Goal: Task Accomplishment & Management: Use online tool/utility

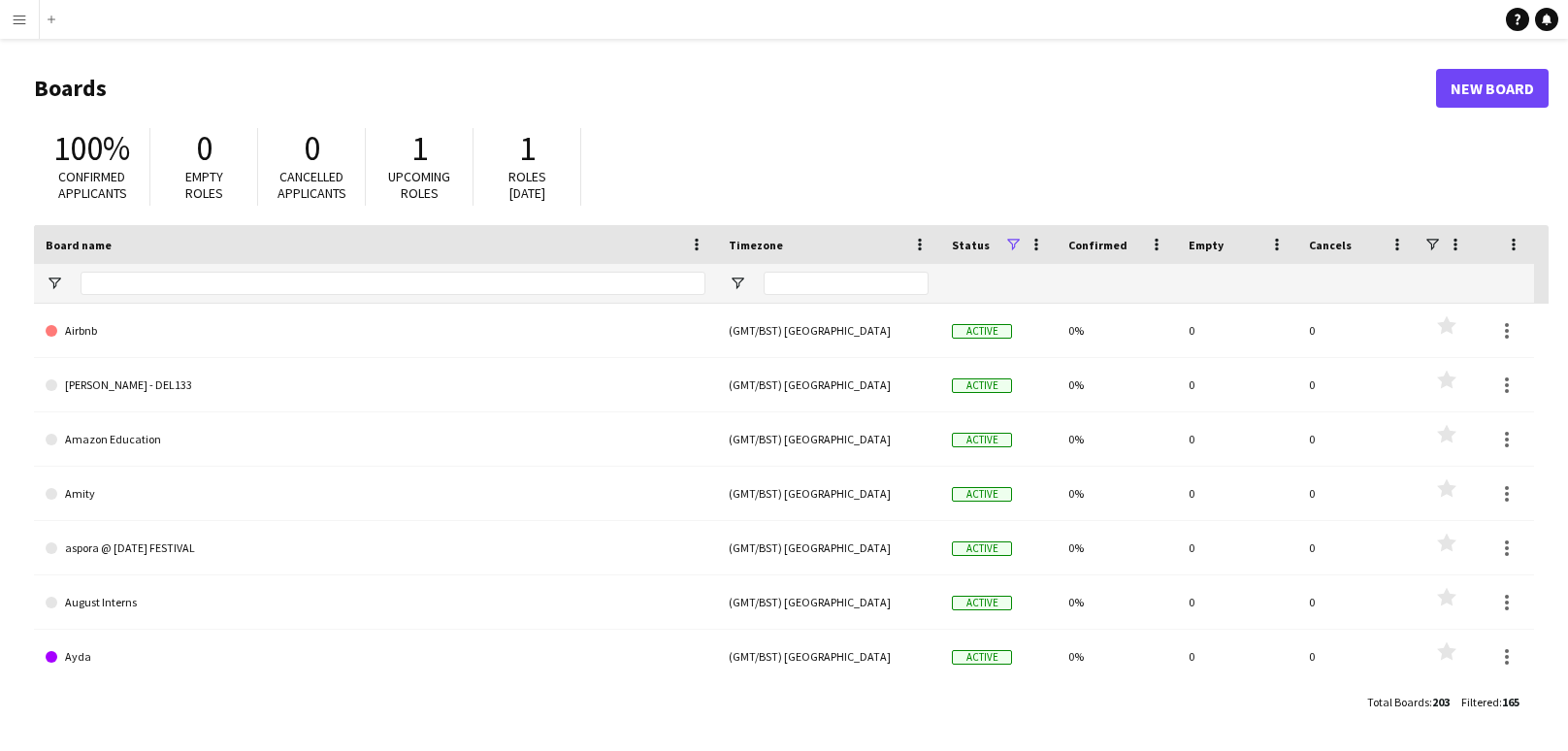
click at [28, 26] on button "Menu" at bounding box center [19, 19] width 38 height 38
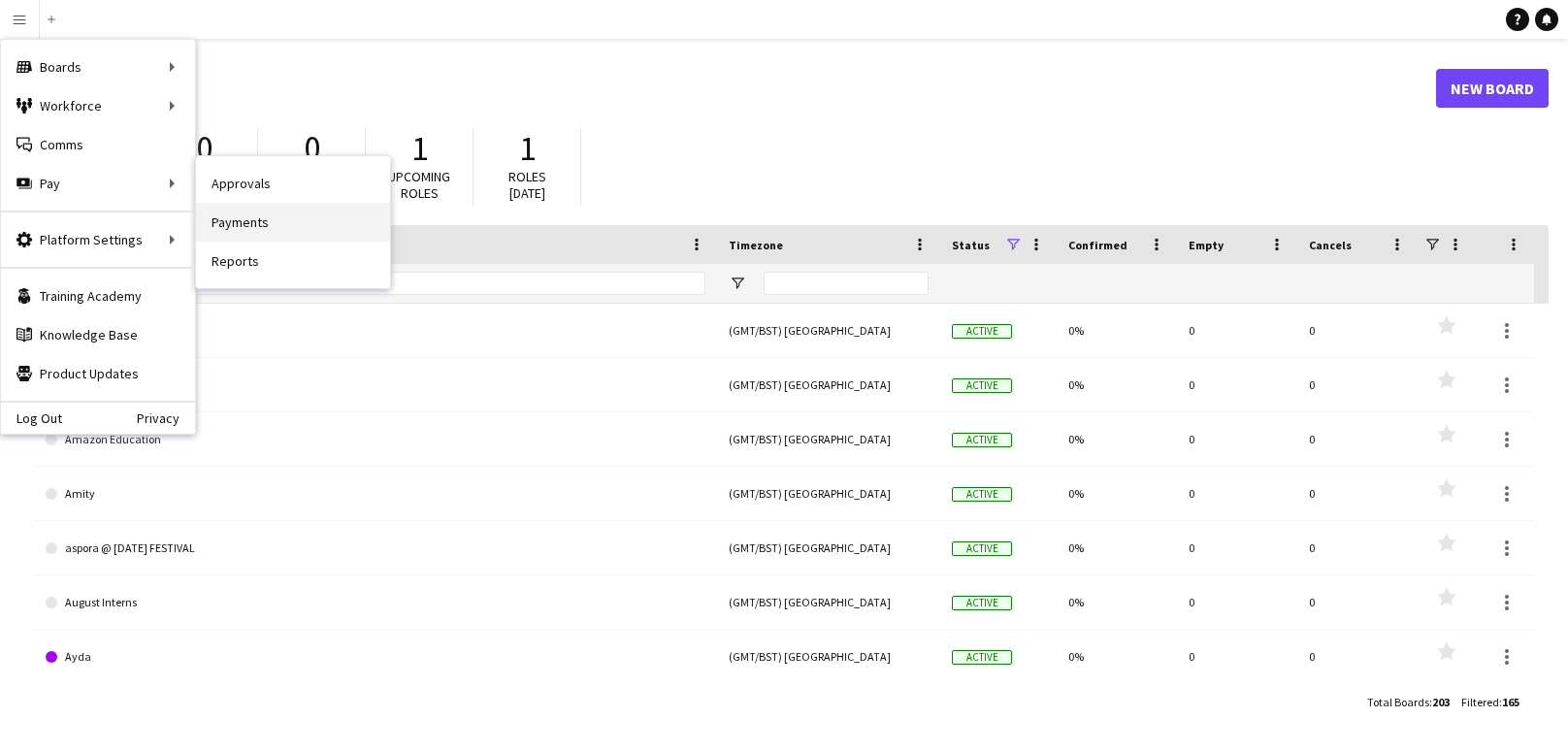
click at [234, 216] on link "Payments" at bounding box center [293, 222] width 194 height 38
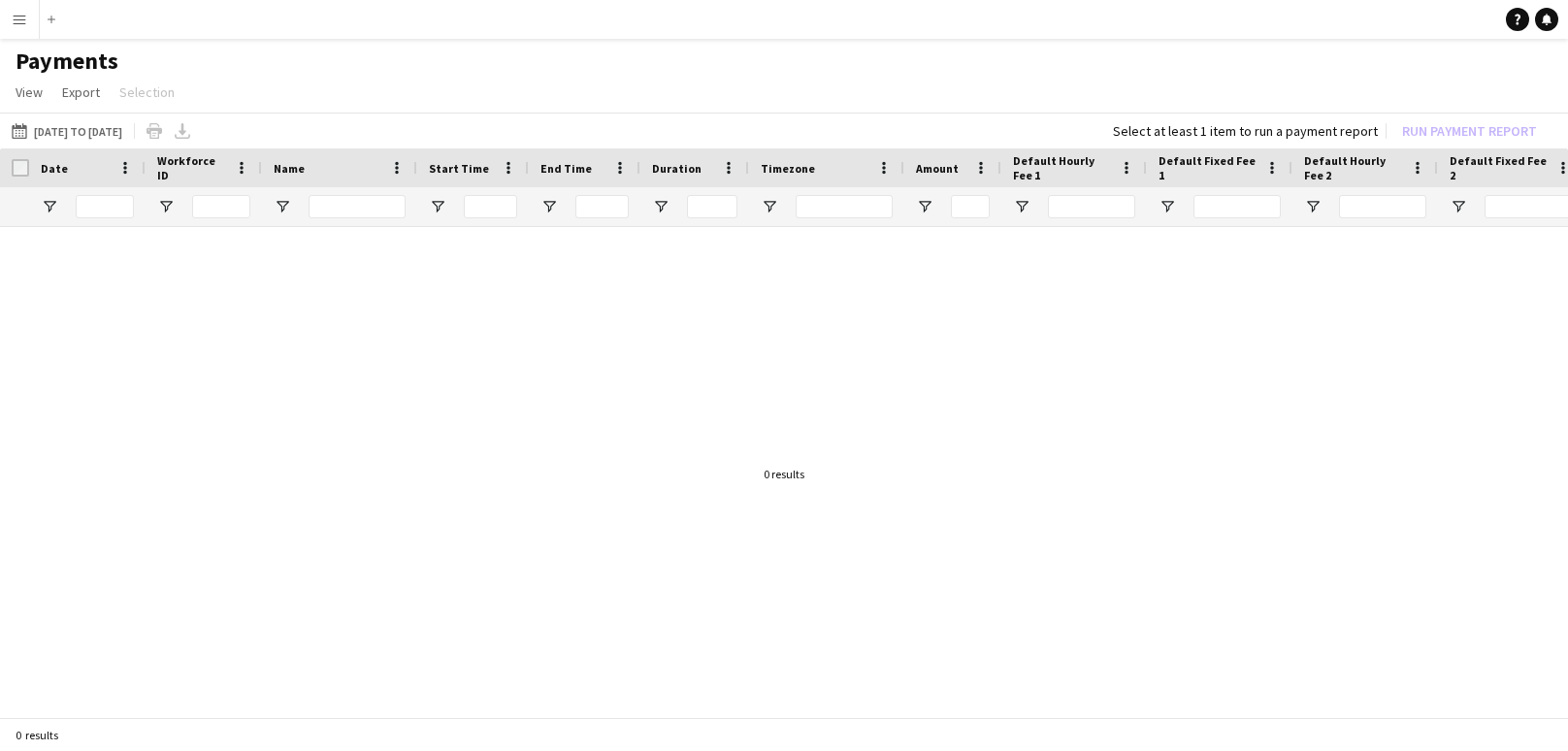
click at [126, 116] on div "[DATE] to [DATE] [DATE] to [DATE] [DATE] This Week This Month [DATE] Last Week …" at bounding box center [784, 130] width 1568 height 35
click at [126, 127] on button "[DATE] to [DATE] [DATE] to [DATE]" at bounding box center [67, 131] width 118 height 24
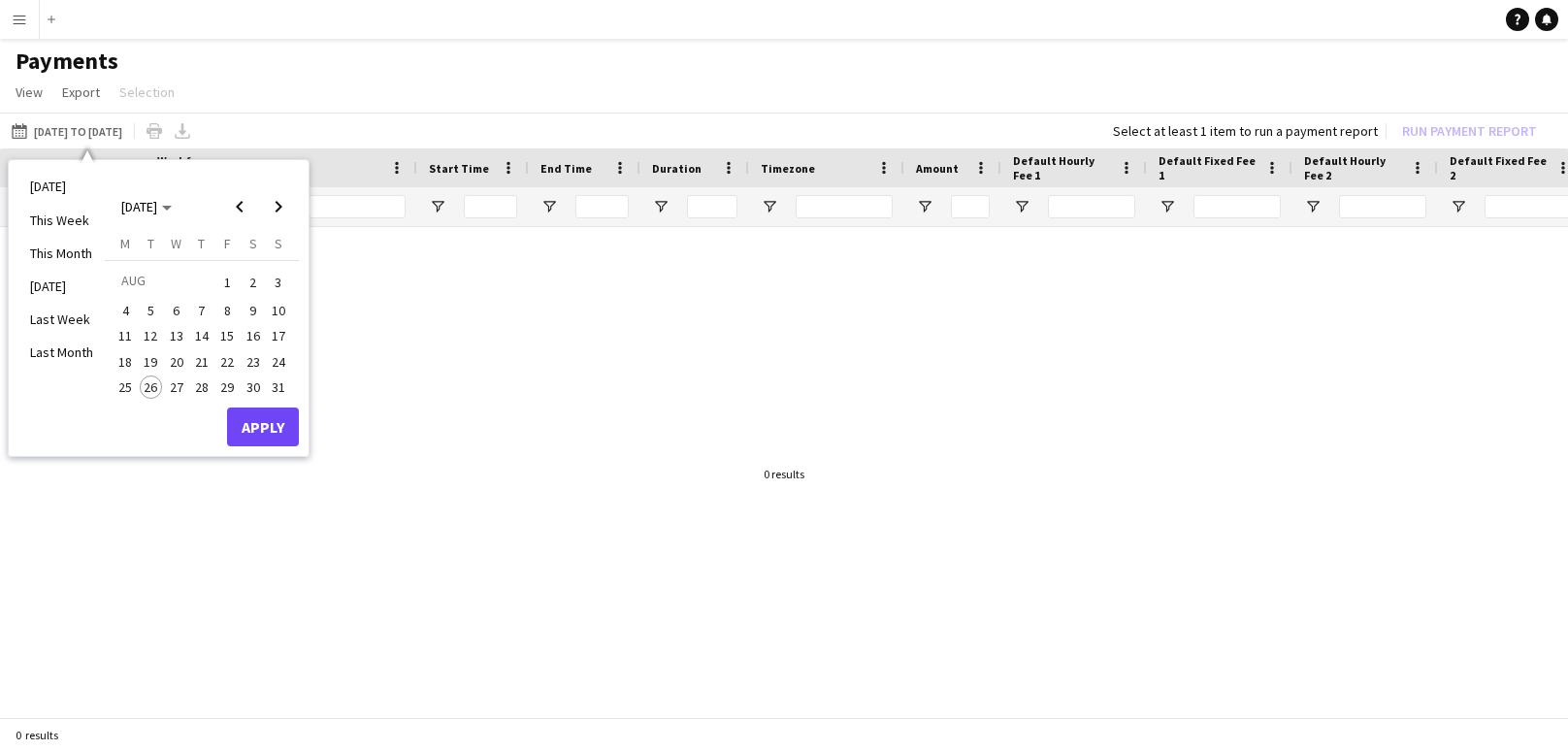
click at [228, 286] on span "1" at bounding box center [228, 283] width 24 height 28
click at [151, 385] on span "26" at bounding box center [152, 387] width 24 height 24
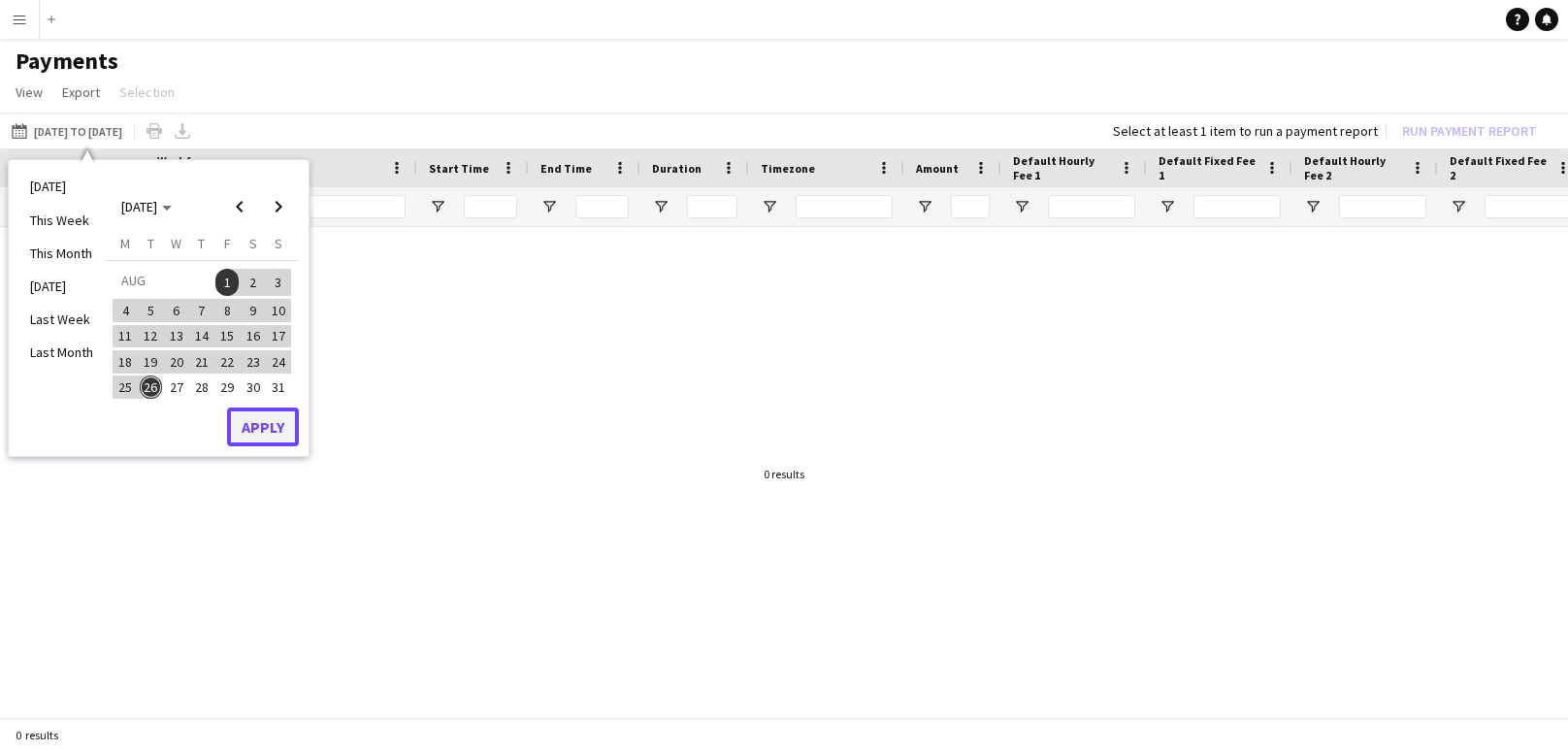
click at [252, 423] on button "Apply" at bounding box center [262, 426] width 72 height 38
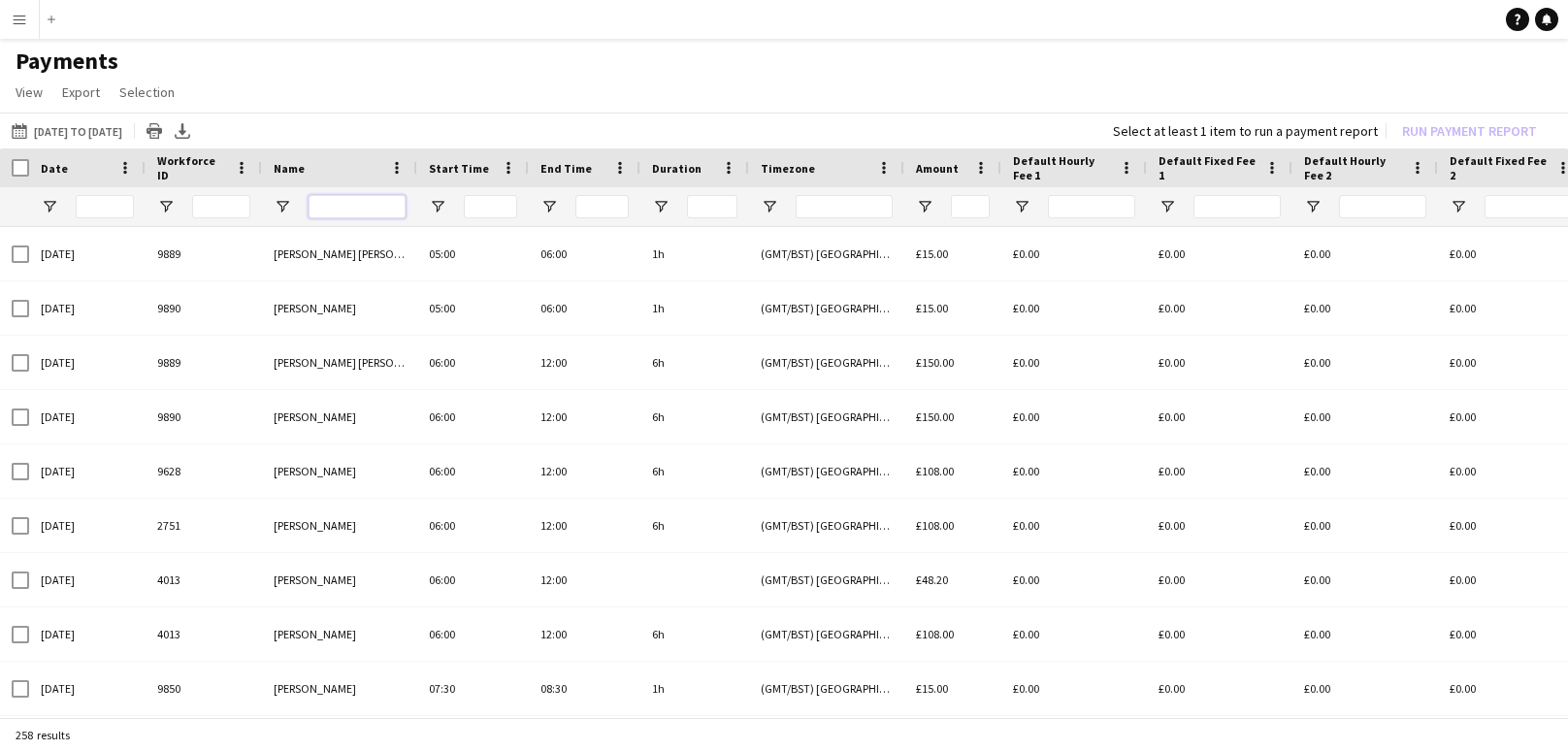
click at [336, 204] on input "Name Filter Input" at bounding box center [357, 207] width 97 height 24
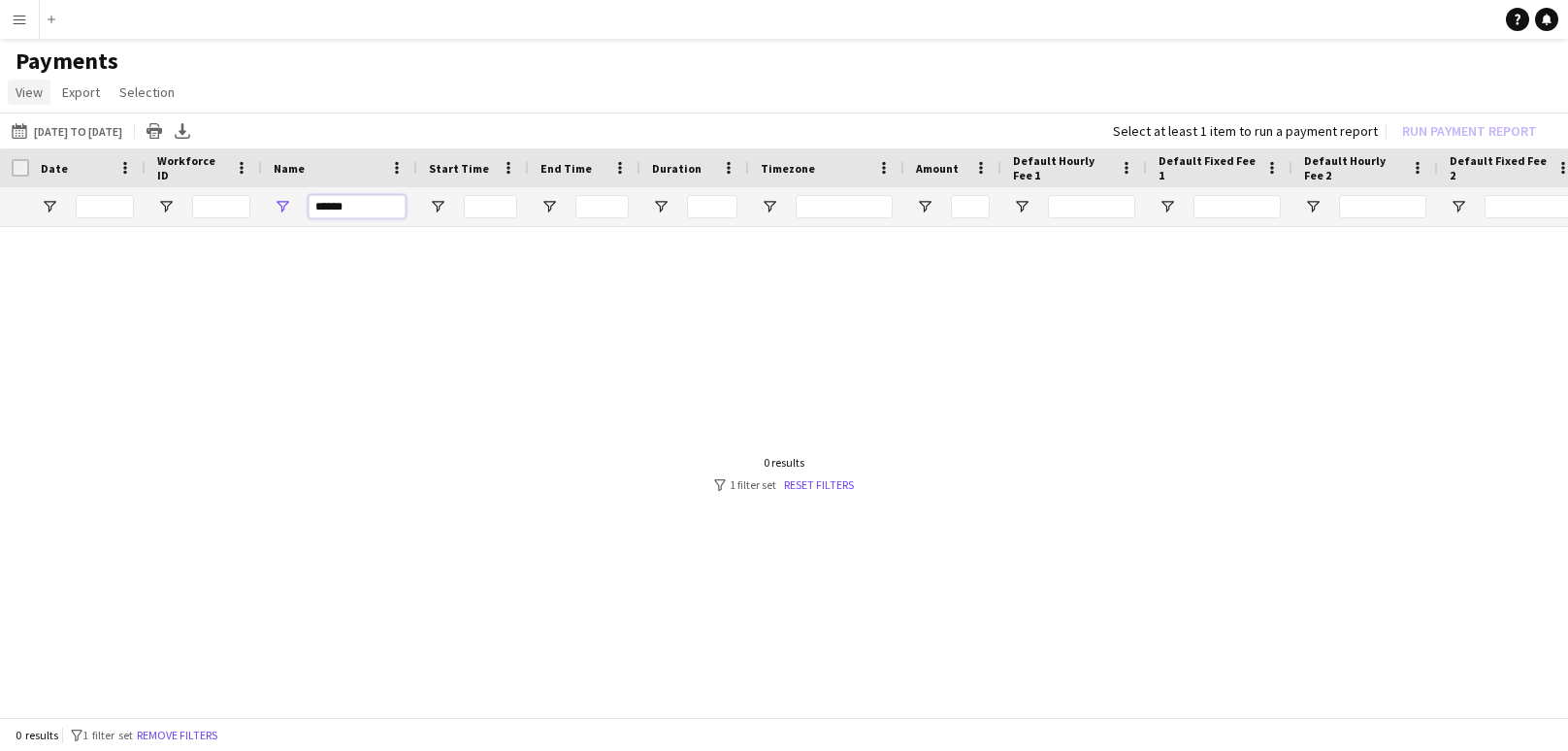
type input "******"
click at [37, 89] on span "View" at bounding box center [30, 93] width 28 height 18
click at [30, 14] on button "Menu" at bounding box center [19, 19] width 38 height 38
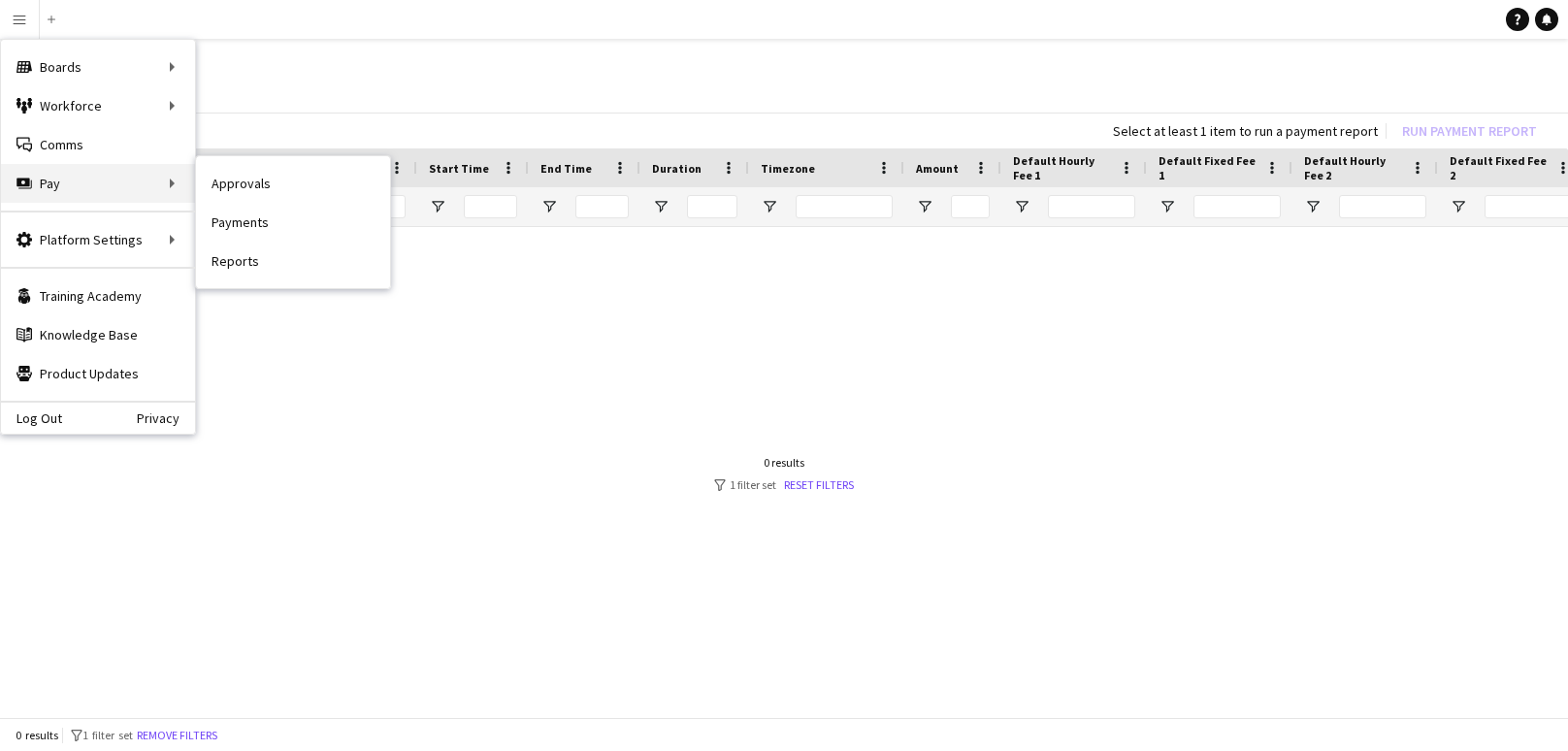
click at [102, 177] on div "Pay Pay" at bounding box center [98, 182] width 194 height 38
click at [220, 191] on link "Approvals" at bounding box center [293, 182] width 194 height 38
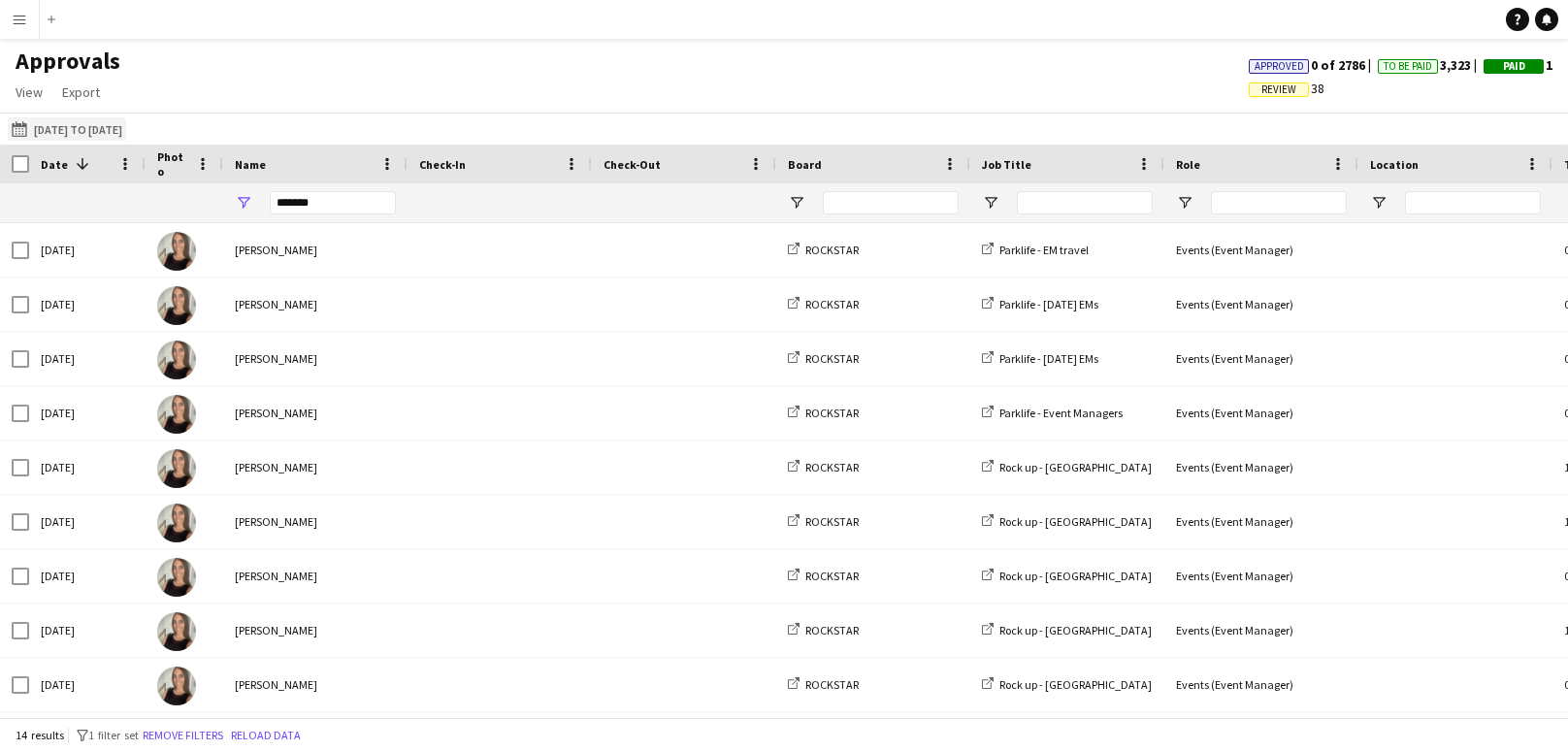
click at [122, 135] on button "[DATE] to [DATE] [DATE] to [DATE]" at bounding box center [67, 129] width 118 height 24
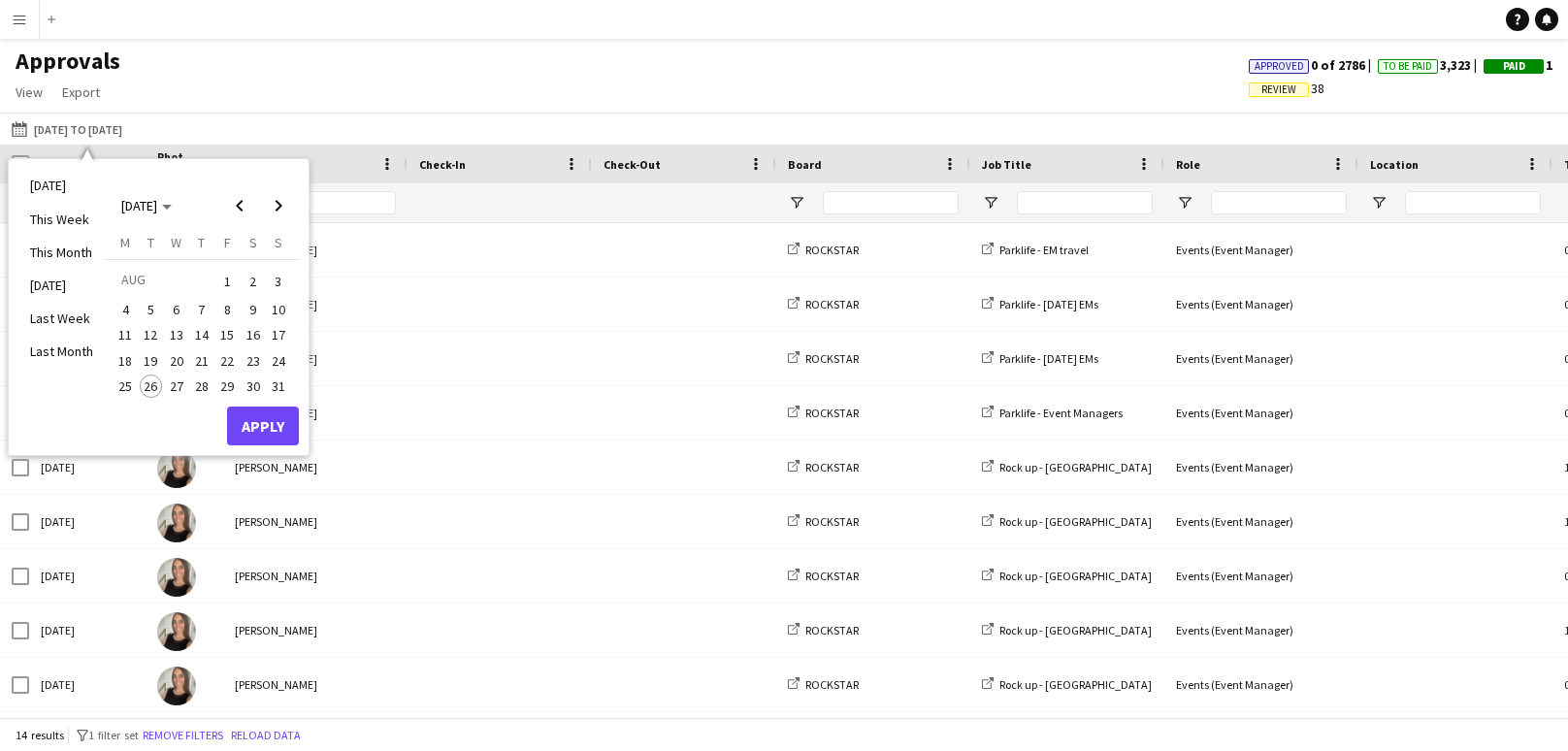
click at [225, 280] on span "1" at bounding box center [228, 282] width 24 height 28
click at [150, 386] on span "26" at bounding box center [152, 386] width 24 height 24
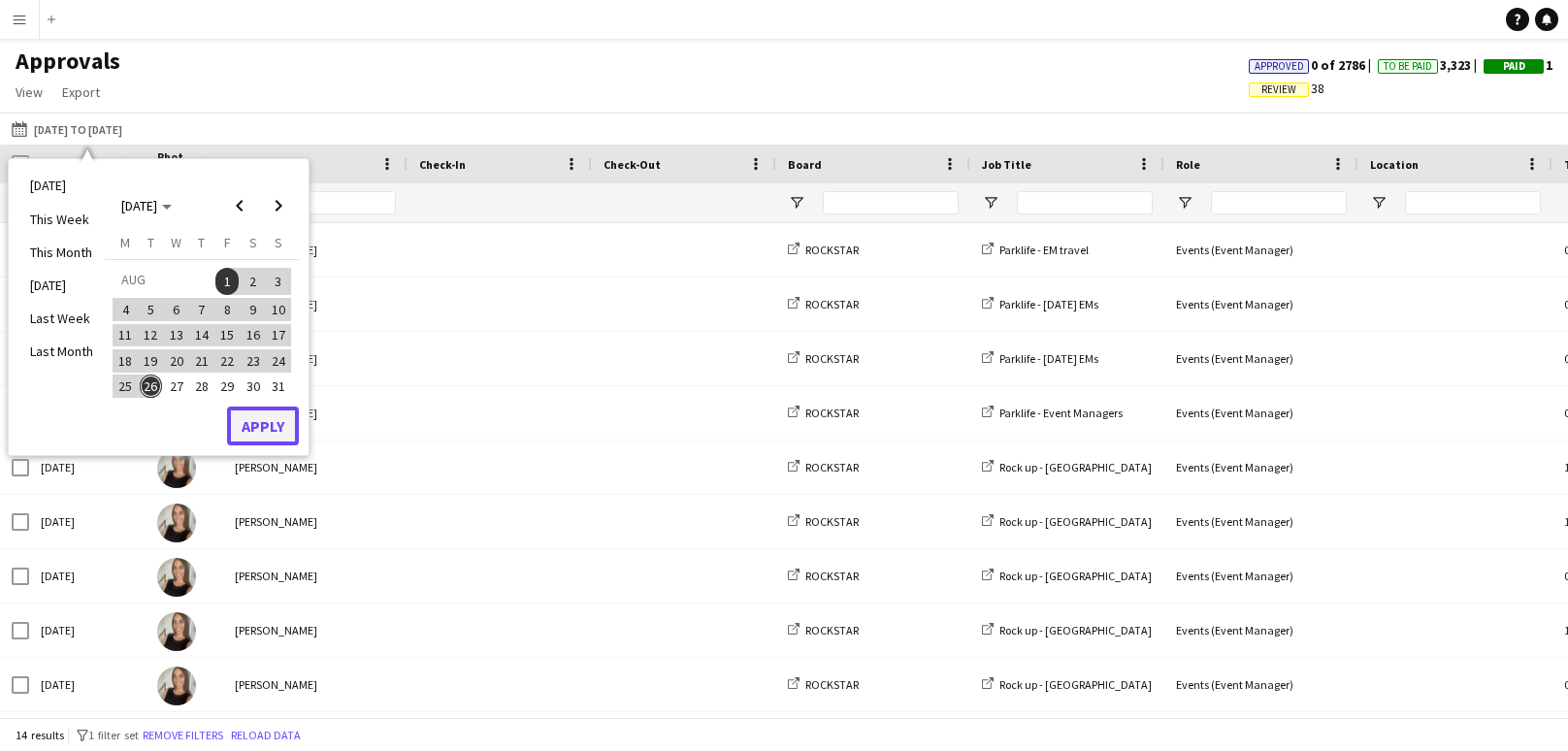
click at [234, 417] on button "Apply" at bounding box center [262, 425] width 72 height 38
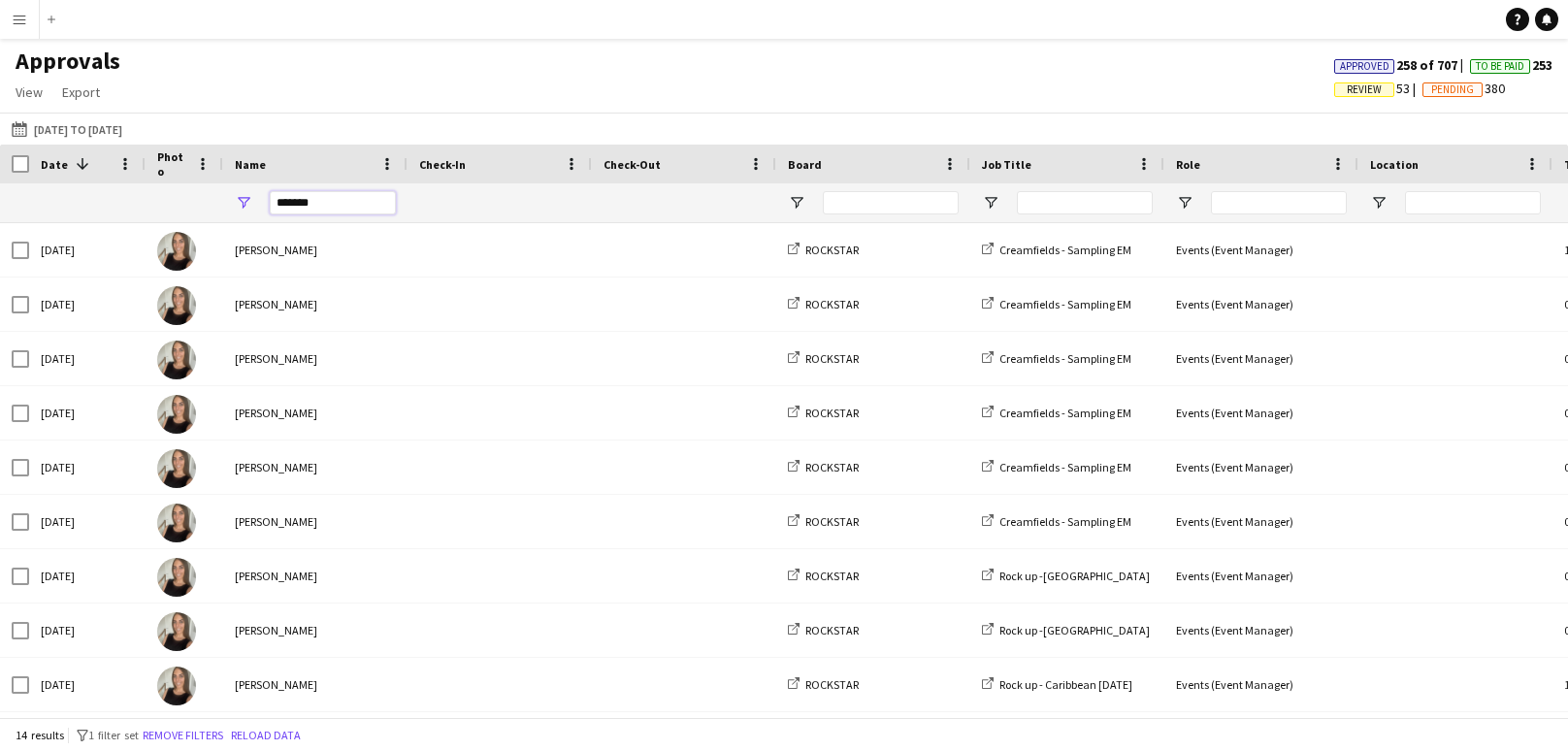
drag, startPoint x: 339, startPoint y: 205, endPoint x: 91, endPoint y: 187, distance: 248.7
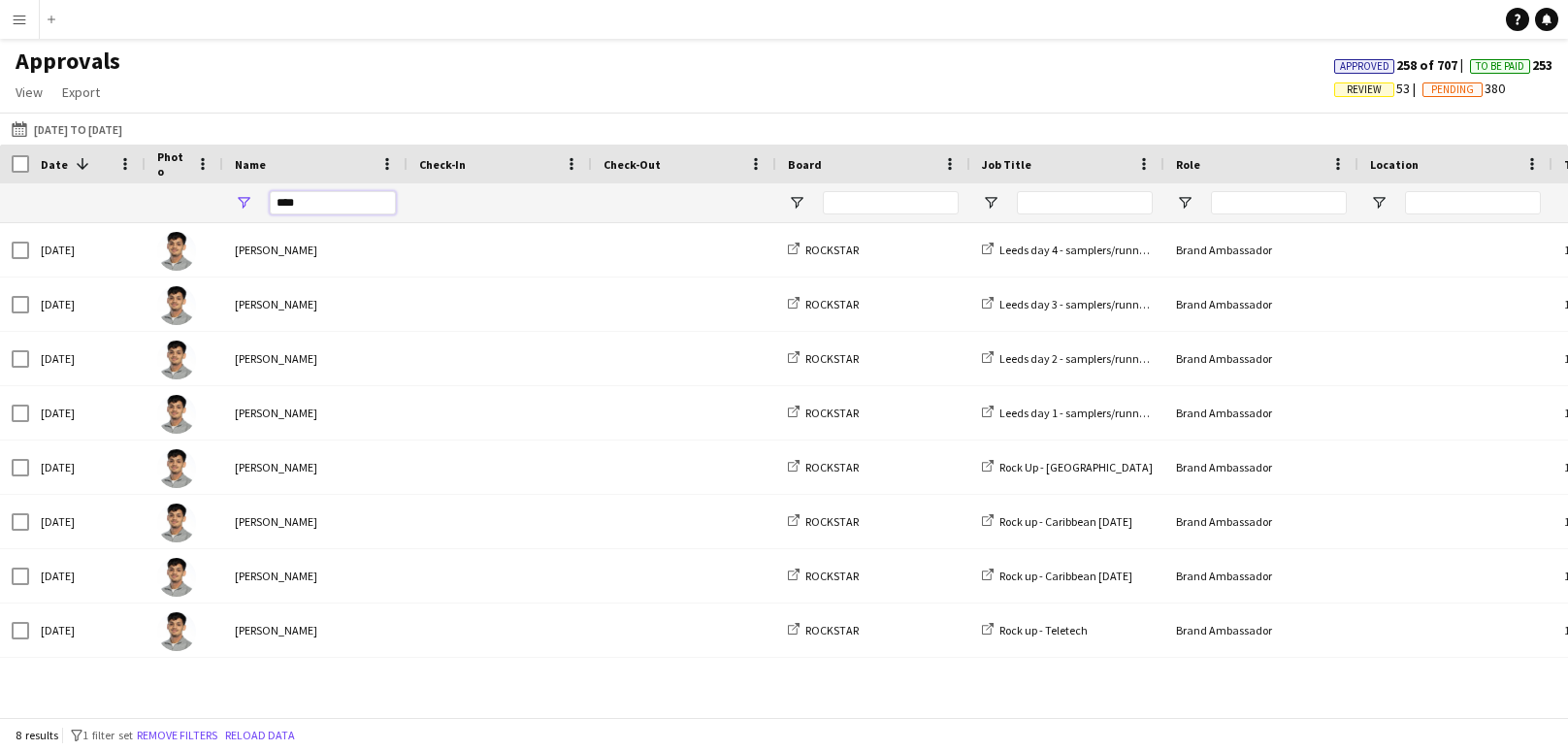
drag, startPoint x: 363, startPoint y: 202, endPoint x: 66, endPoint y: 201, distance: 297.0
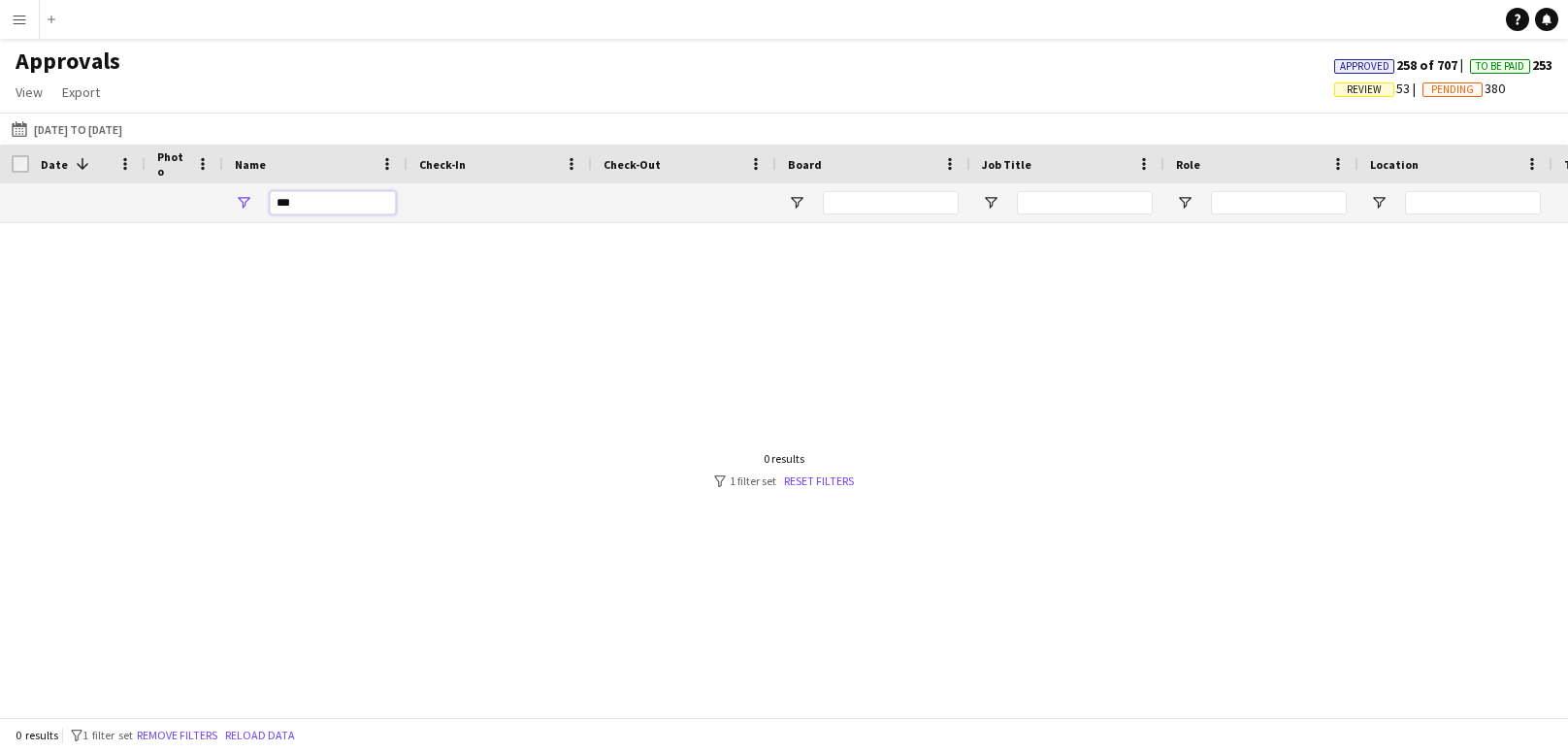
type input "***"
click at [18, 26] on app-icon "Menu" at bounding box center [20, 20] width 16 height 16
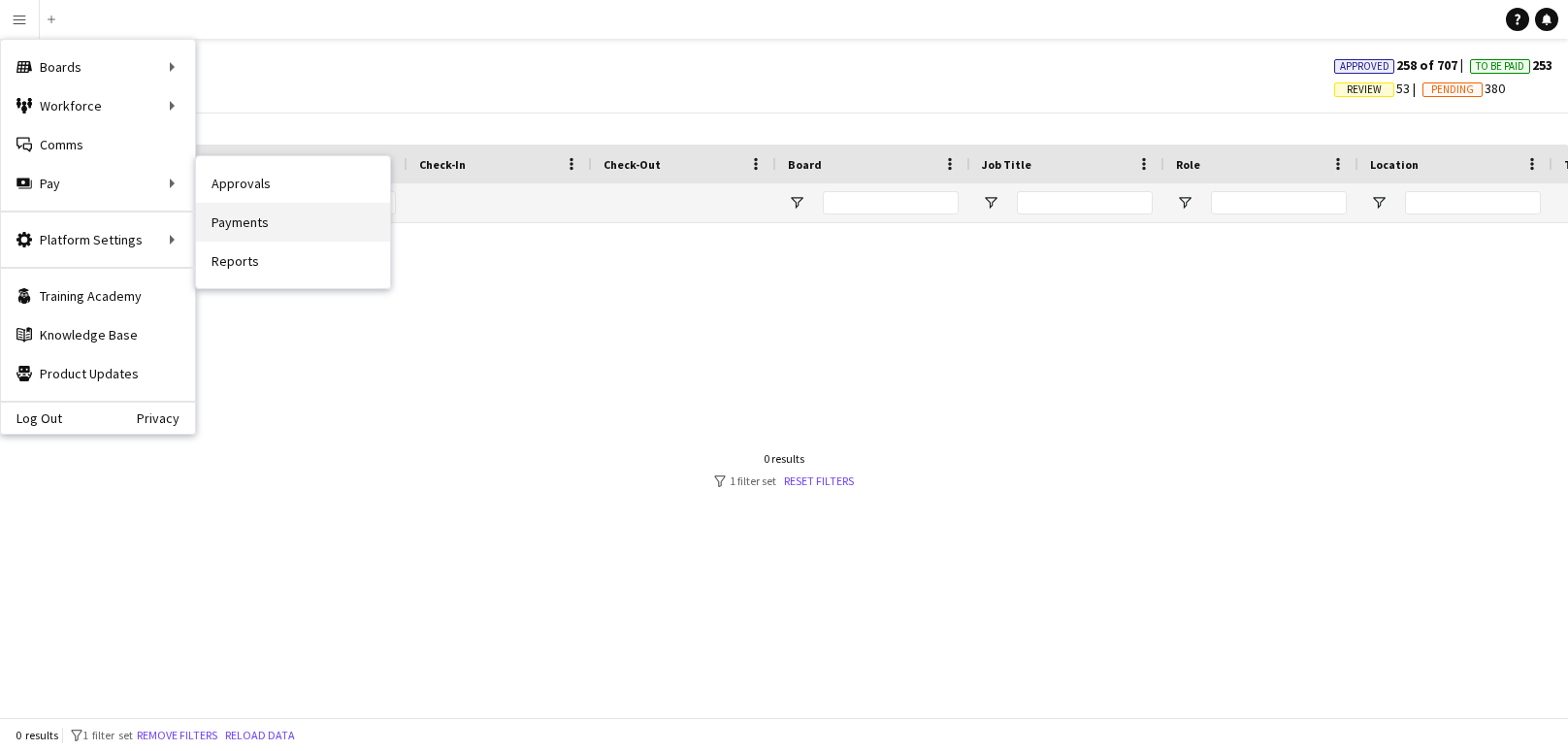
click at [246, 221] on link "Payments" at bounding box center [293, 222] width 194 height 38
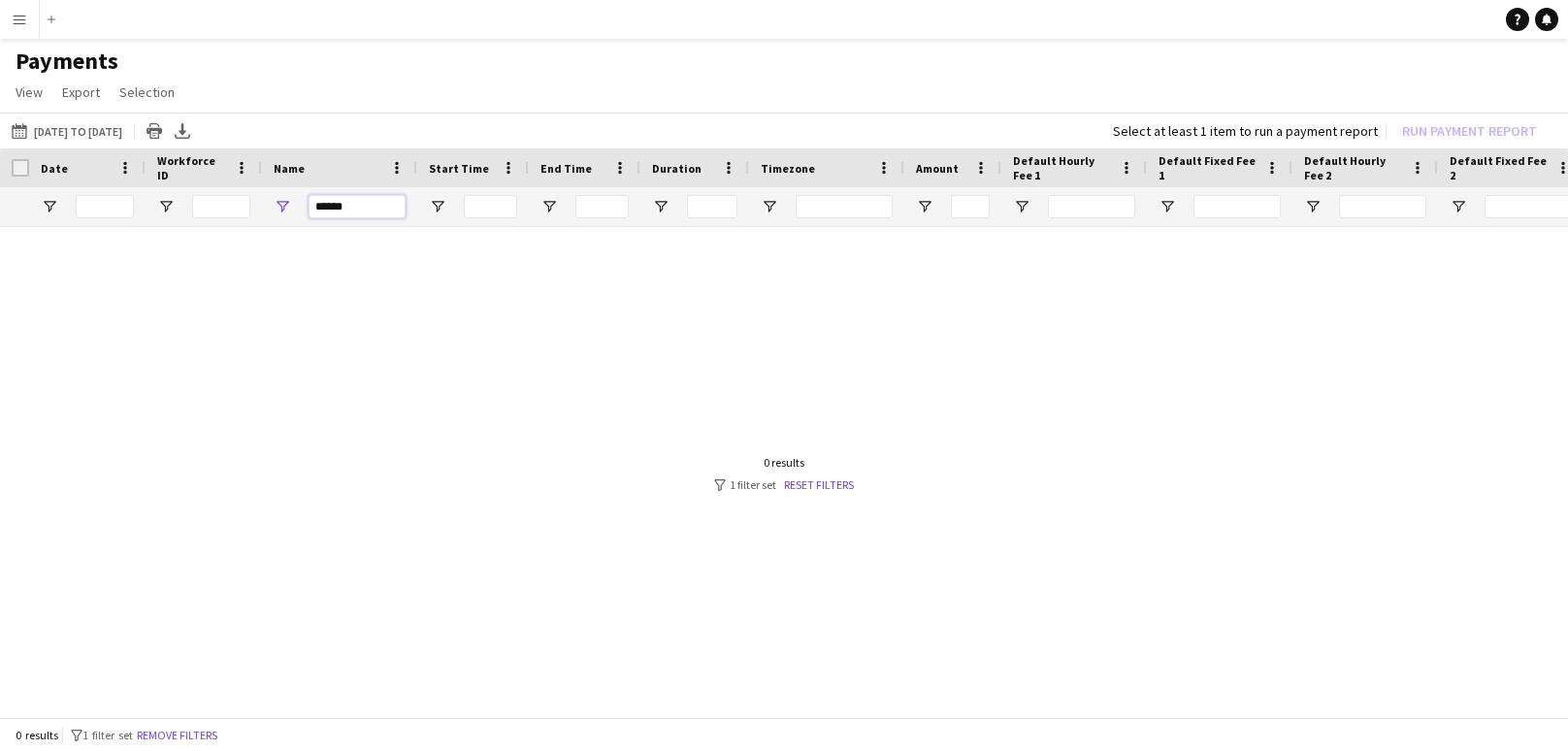
click at [353, 206] on input "******" at bounding box center [357, 207] width 97 height 24
type input "*"
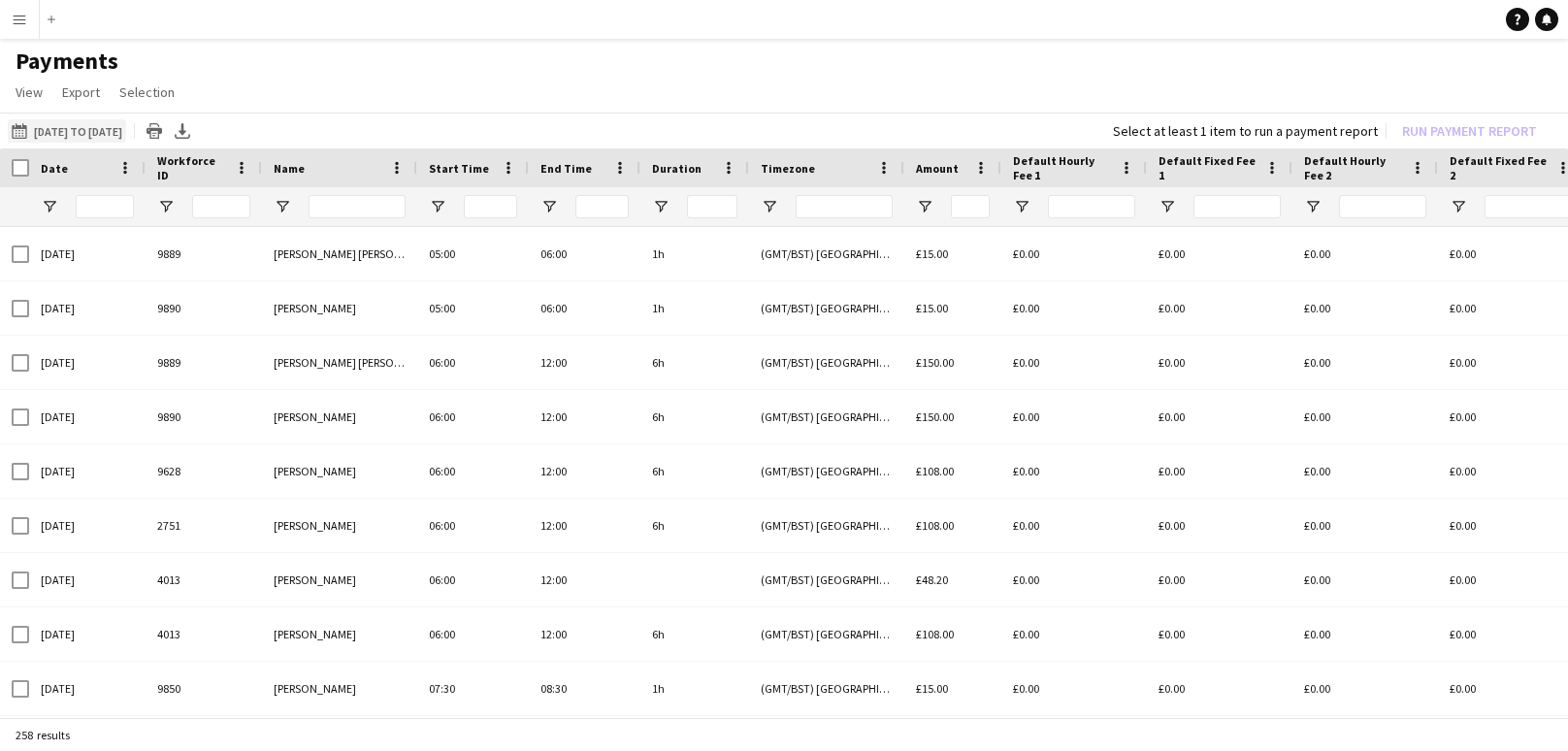
click at [126, 132] on button "[DATE] to [DATE] [DATE] to [DATE]" at bounding box center [67, 131] width 118 height 24
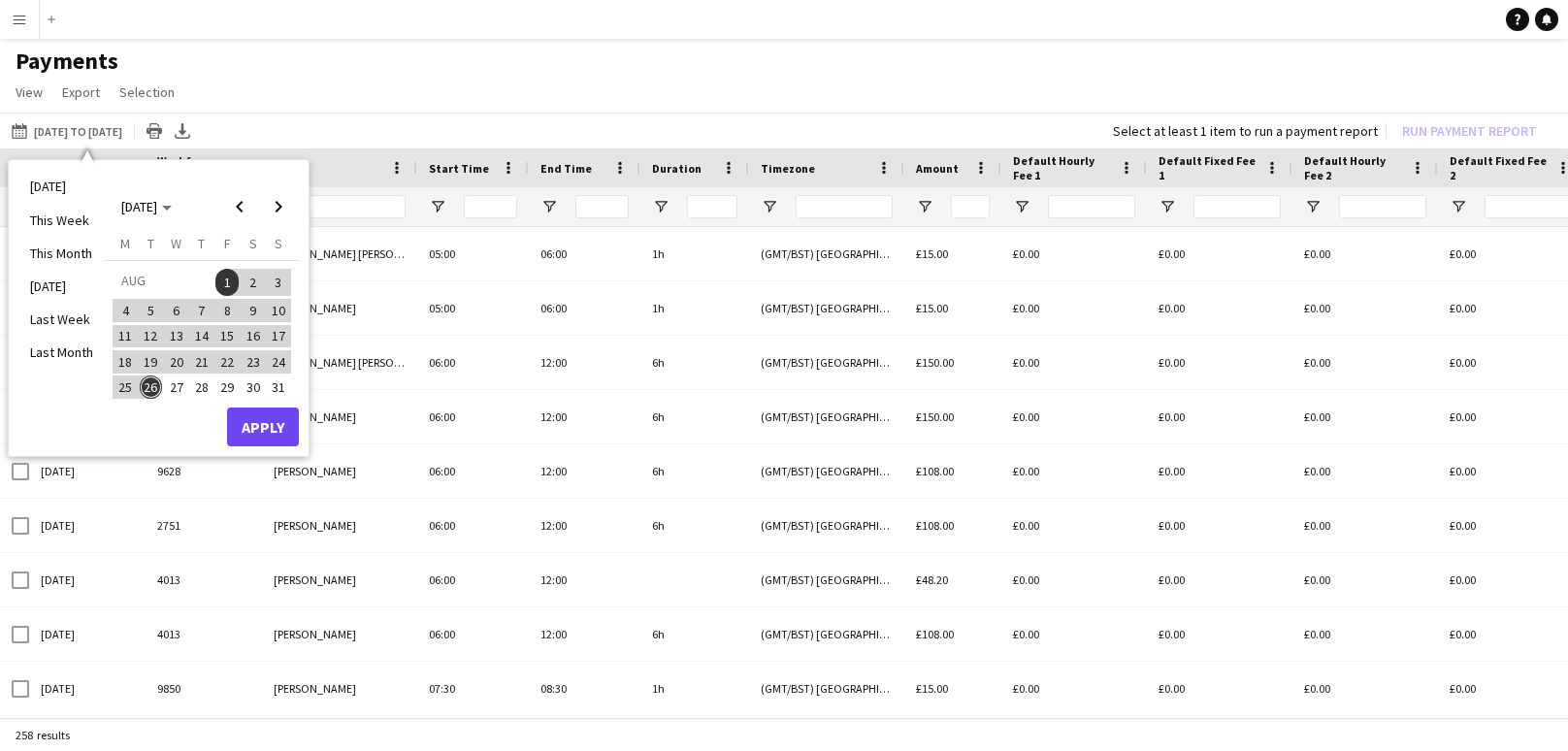
click at [152, 382] on span "26" at bounding box center [152, 387] width 24 height 24
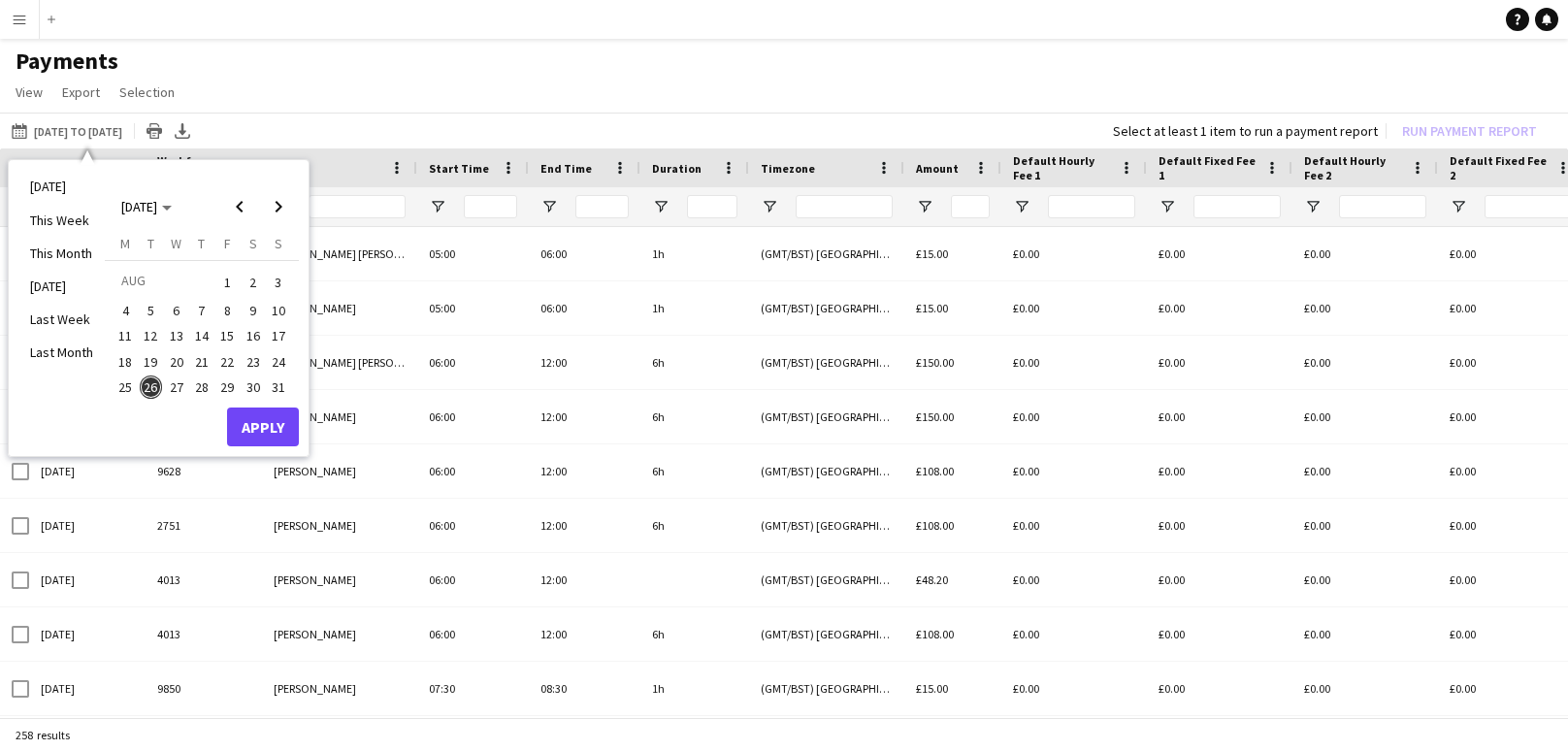
click at [152, 382] on span "26" at bounding box center [152, 387] width 24 height 24
click at [270, 427] on button "Apply" at bounding box center [262, 426] width 72 height 38
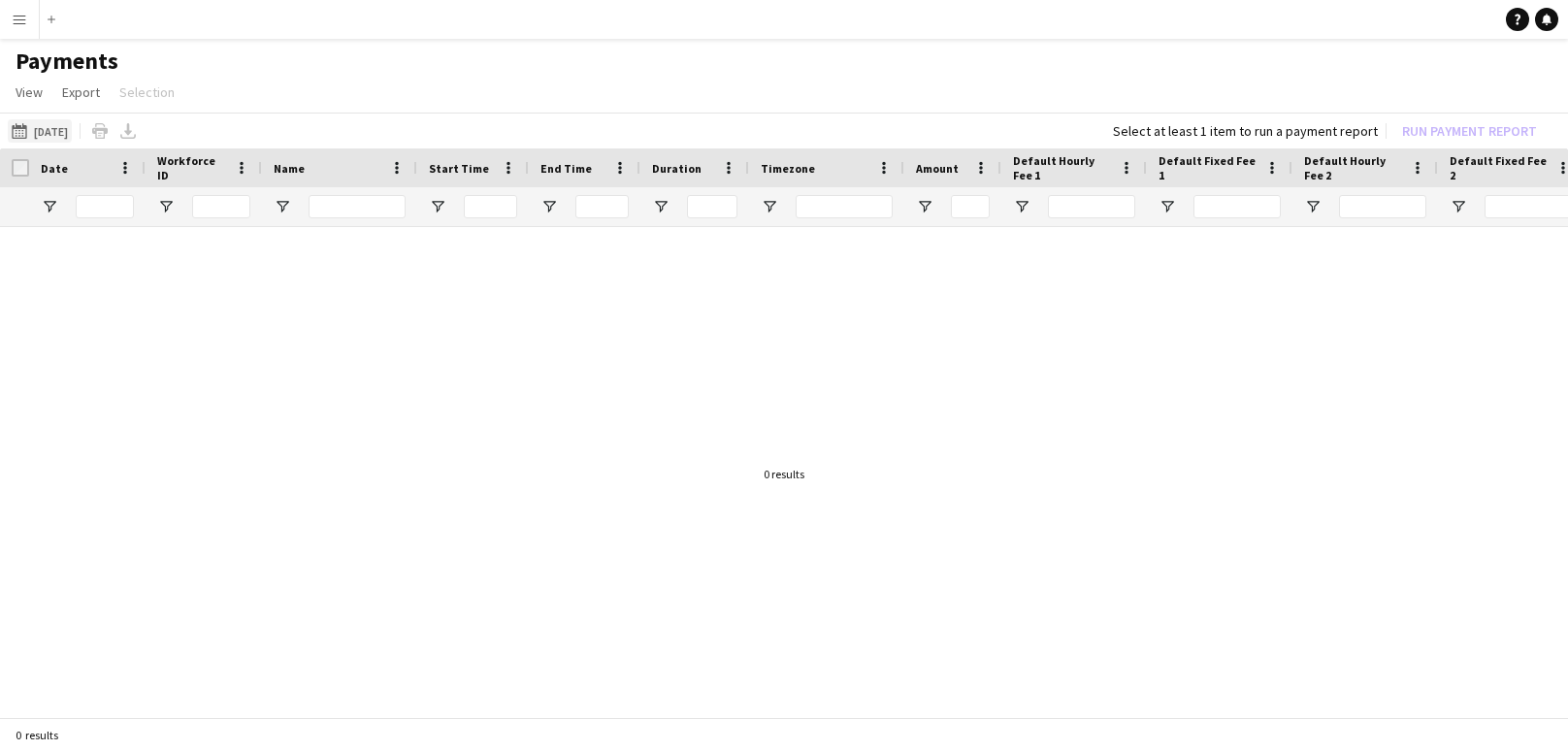
click at [53, 126] on button "[DATE] to [DATE] [DATE]" at bounding box center [39, 131] width 64 height 24
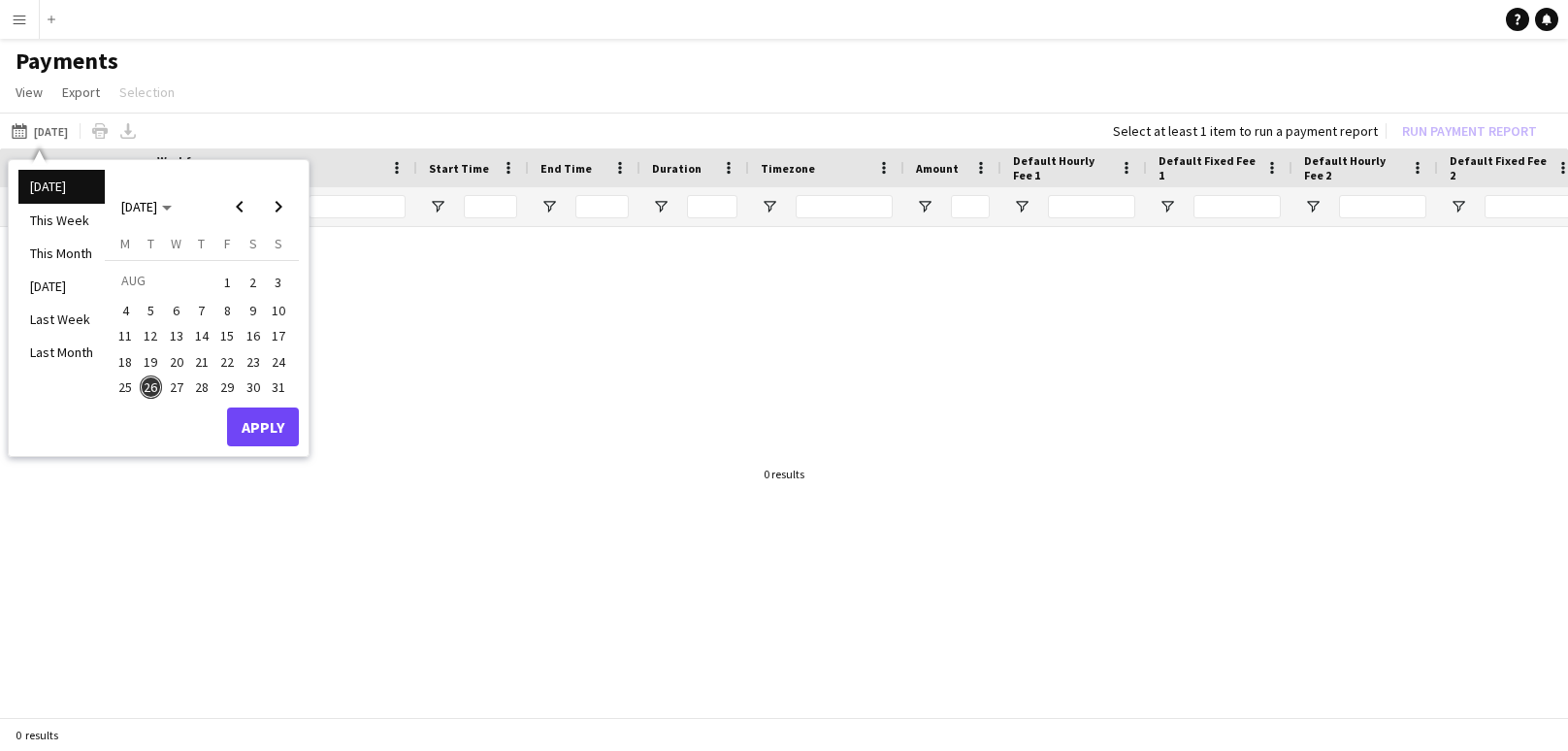
click at [124, 380] on span "25" at bounding box center [125, 387] width 24 height 24
click at [145, 383] on span "26" at bounding box center [152, 387] width 24 height 24
click at [230, 418] on button "Apply" at bounding box center [262, 426] width 72 height 38
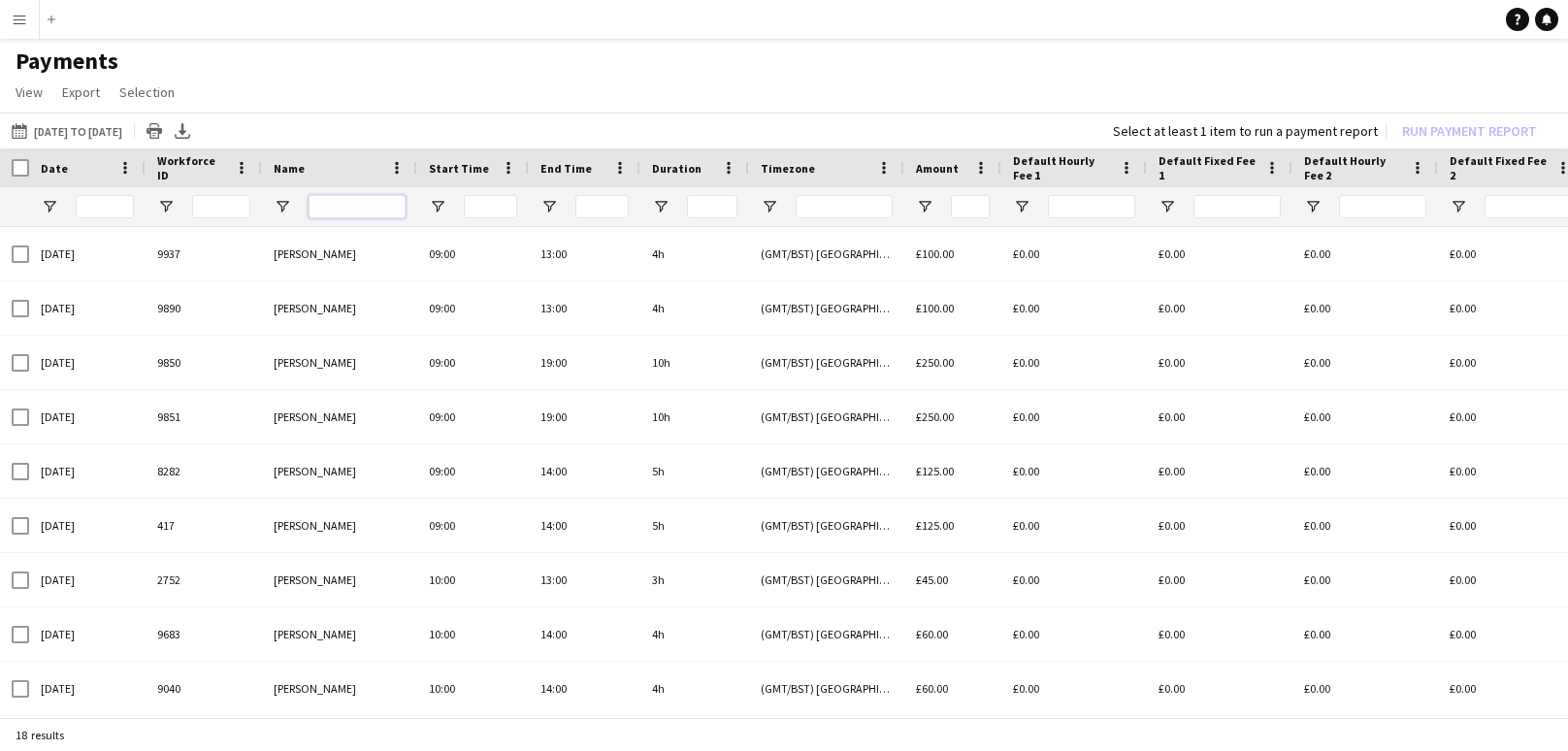
click at [361, 201] on input "Name Filter Input" at bounding box center [357, 207] width 97 height 24
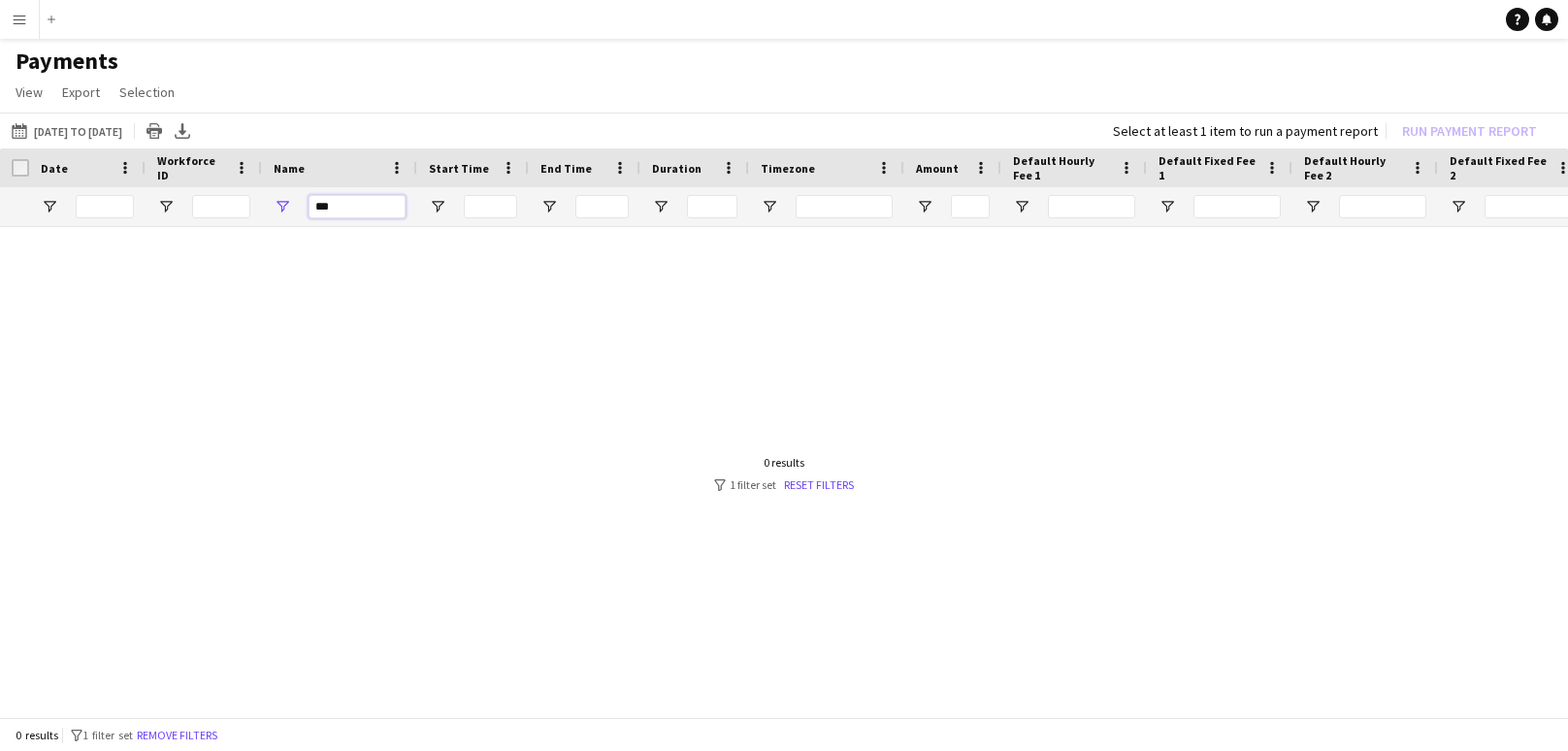
type input "***"
click at [18, 27] on app-icon "Menu" at bounding box center [20, 20] width 16 height 16
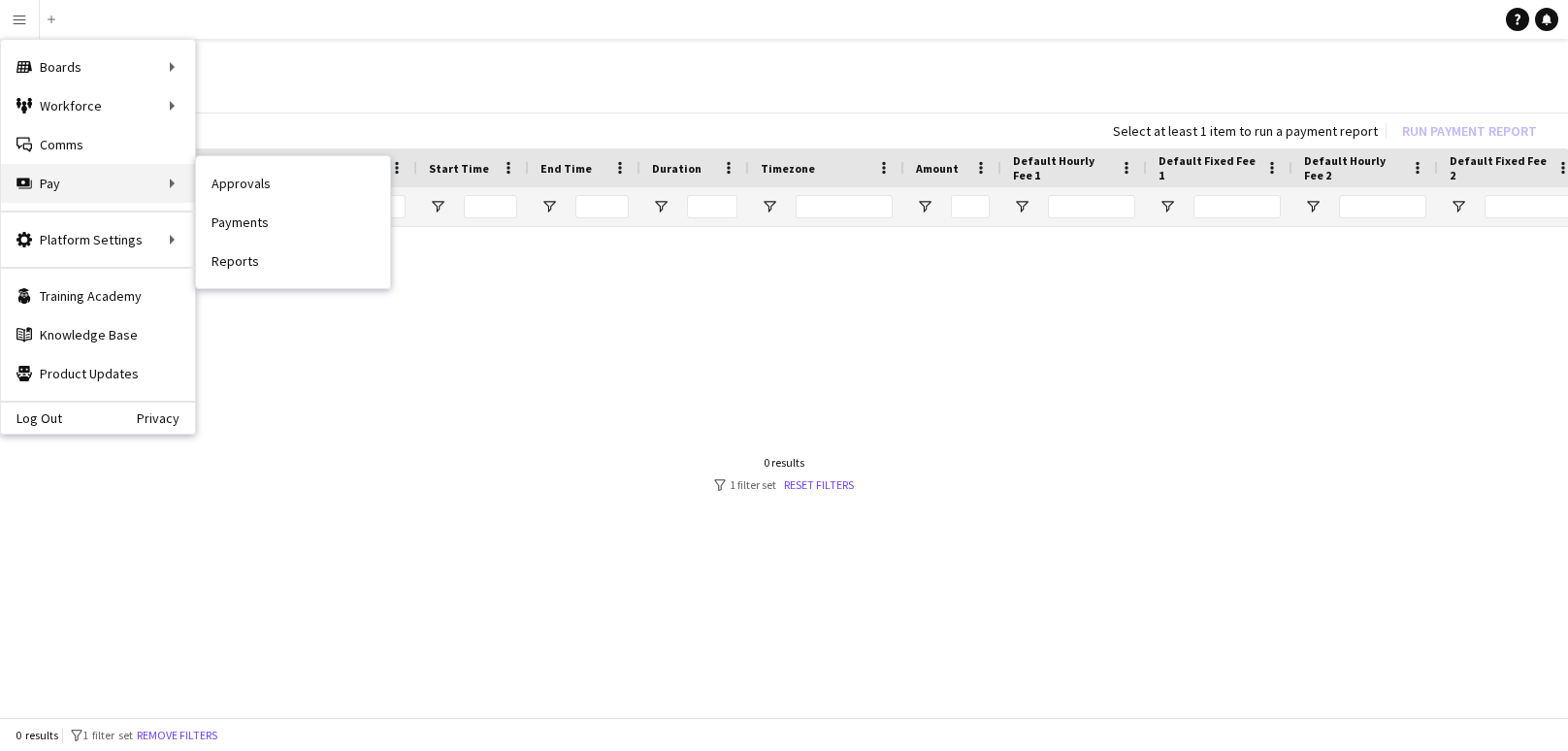
click at [107, 180] on div "Pay Pay" at bounding box center [98, 182] width 194 height 38
click at [151, 186] on div "Pay Pay" at bounding box center [98, 182] width 194 height 38
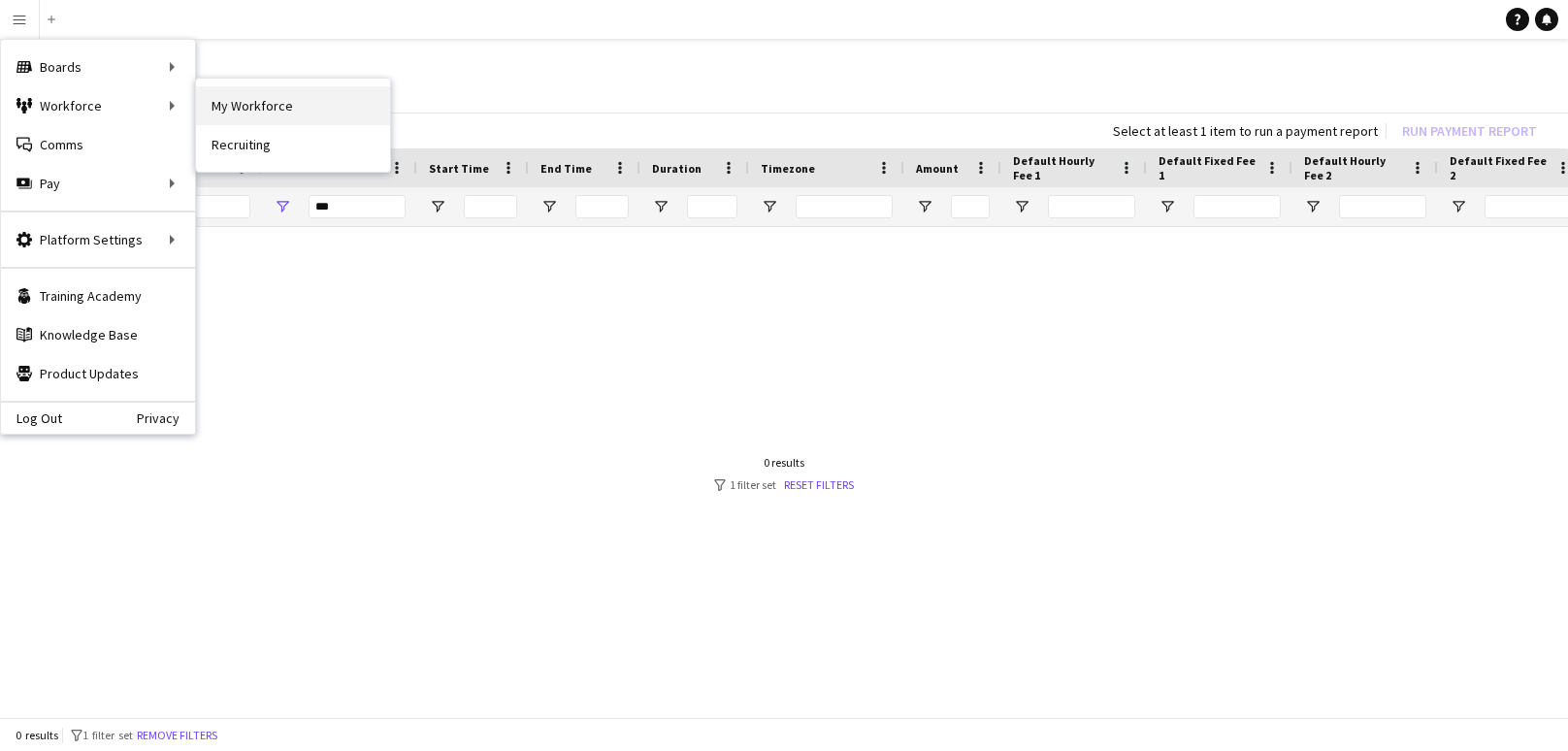
click at [239, 114] on link "My Workforce" at bounding box center [293, 105] width 194 height 38
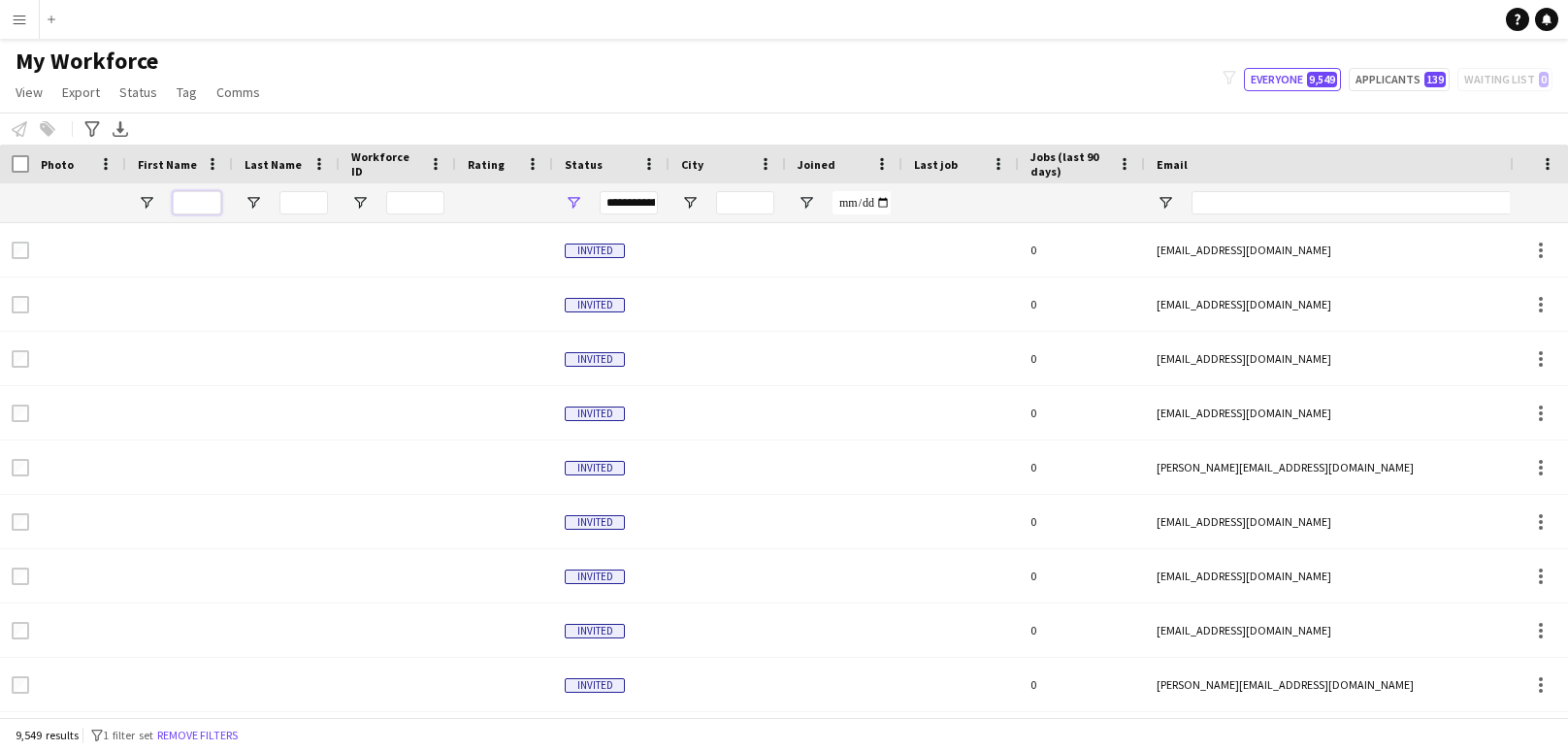
click at [202, 195] on input "First Name Filter Input" at bounding box center [196, 203] width 48 height 24
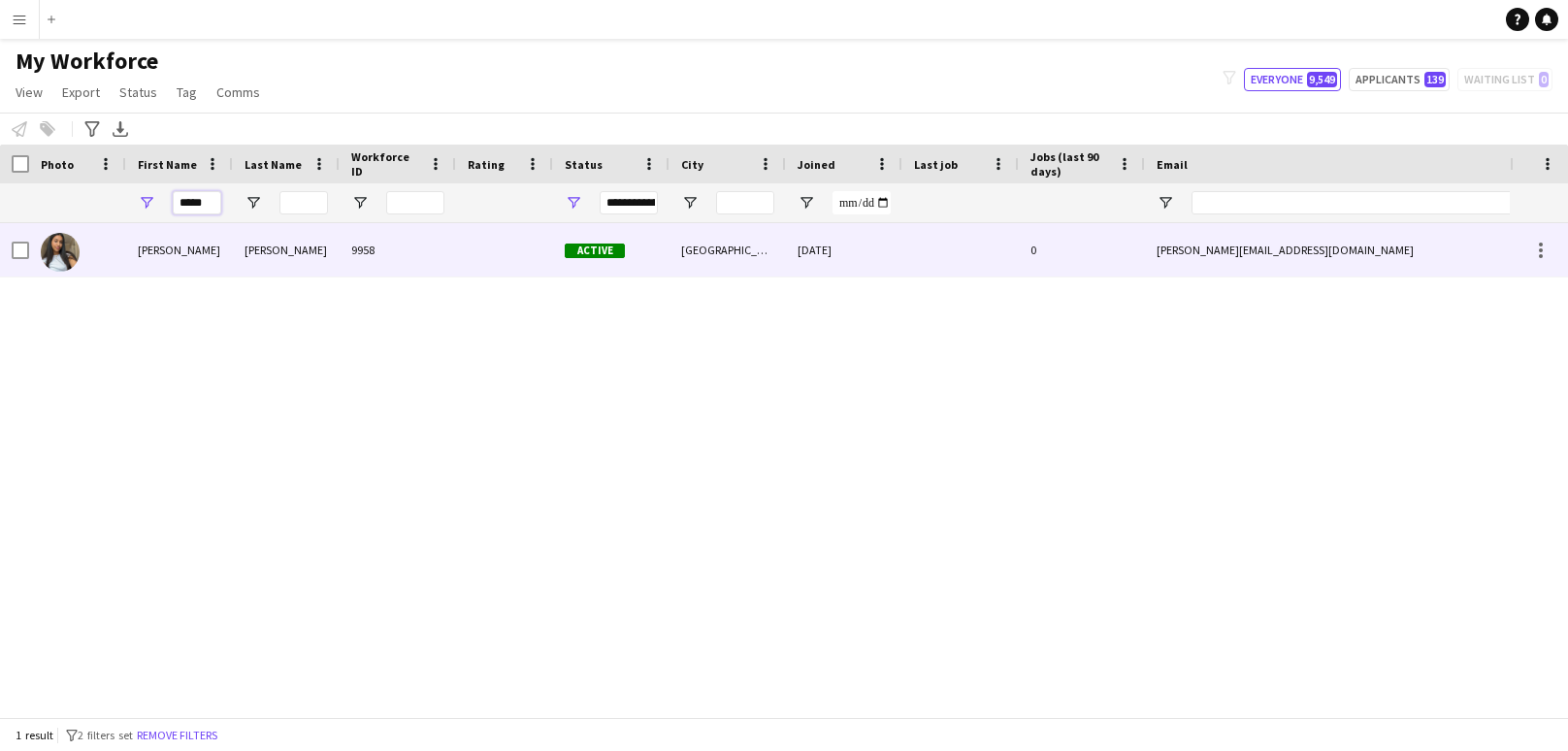
type input "*****"
click at [416, 237] on div "9958" at bounding box center [398, 249] width 116 height 53
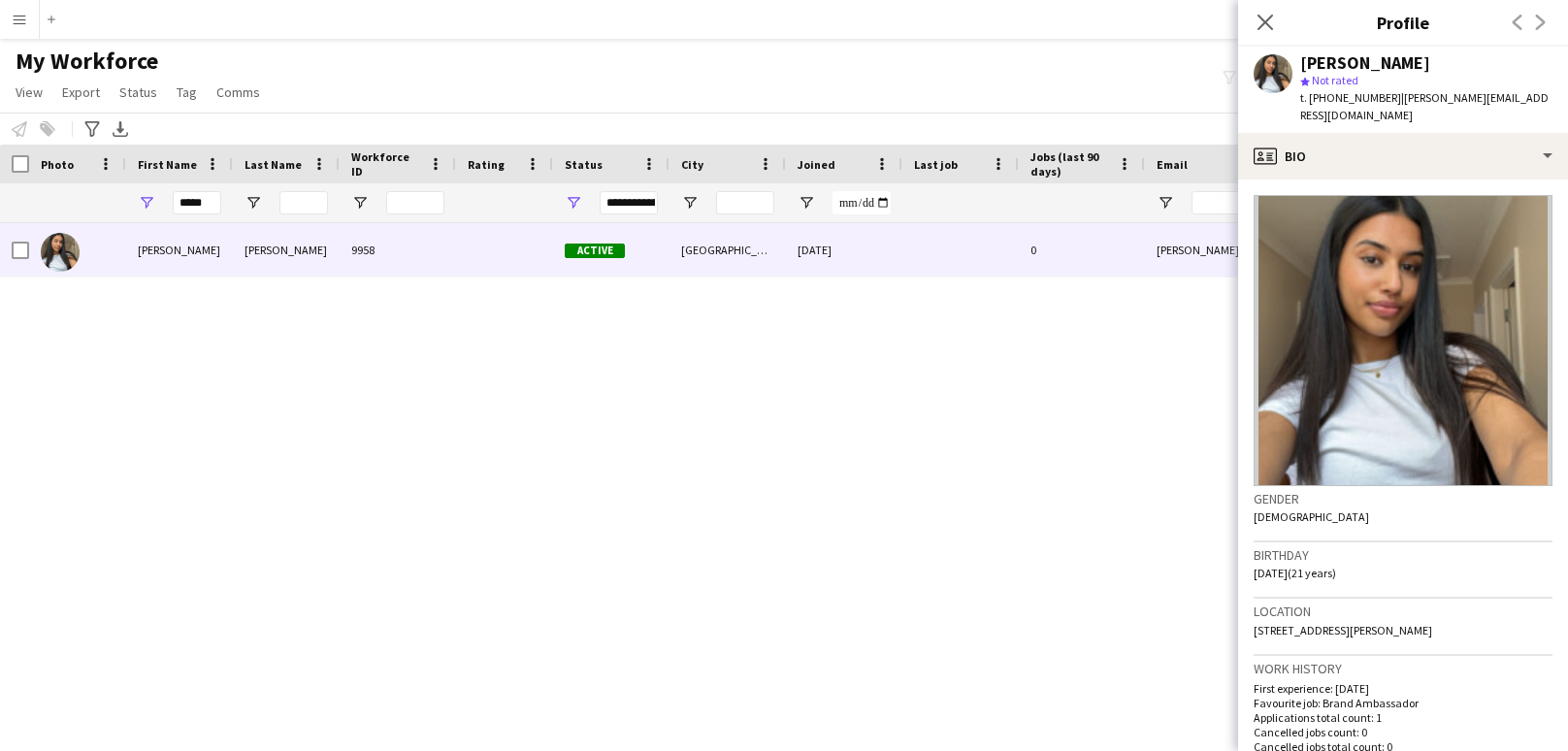
scroll to position [570, 0]
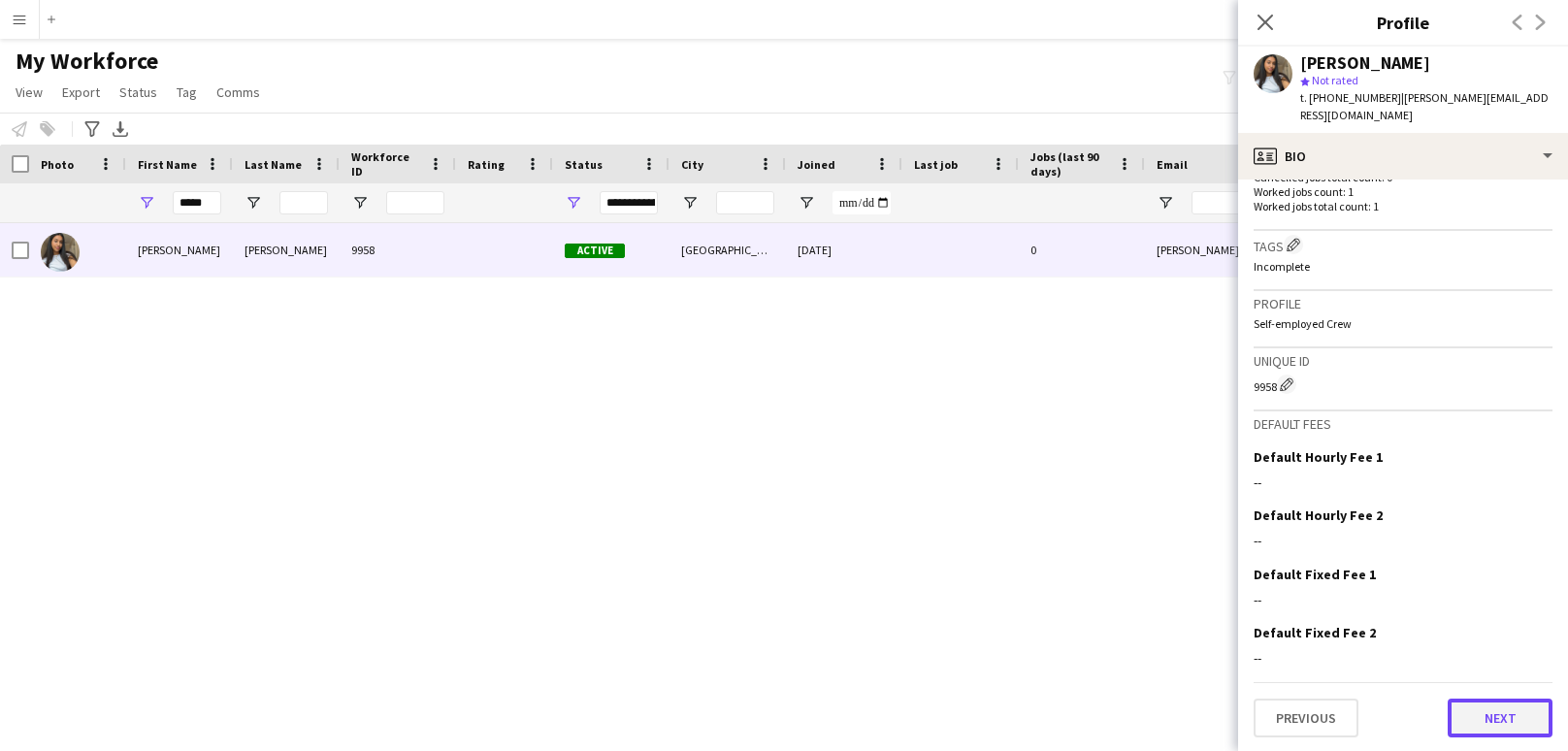
click at [1468, 728] on button "Next" at bounding box center [1500, 717] width 104 height 38
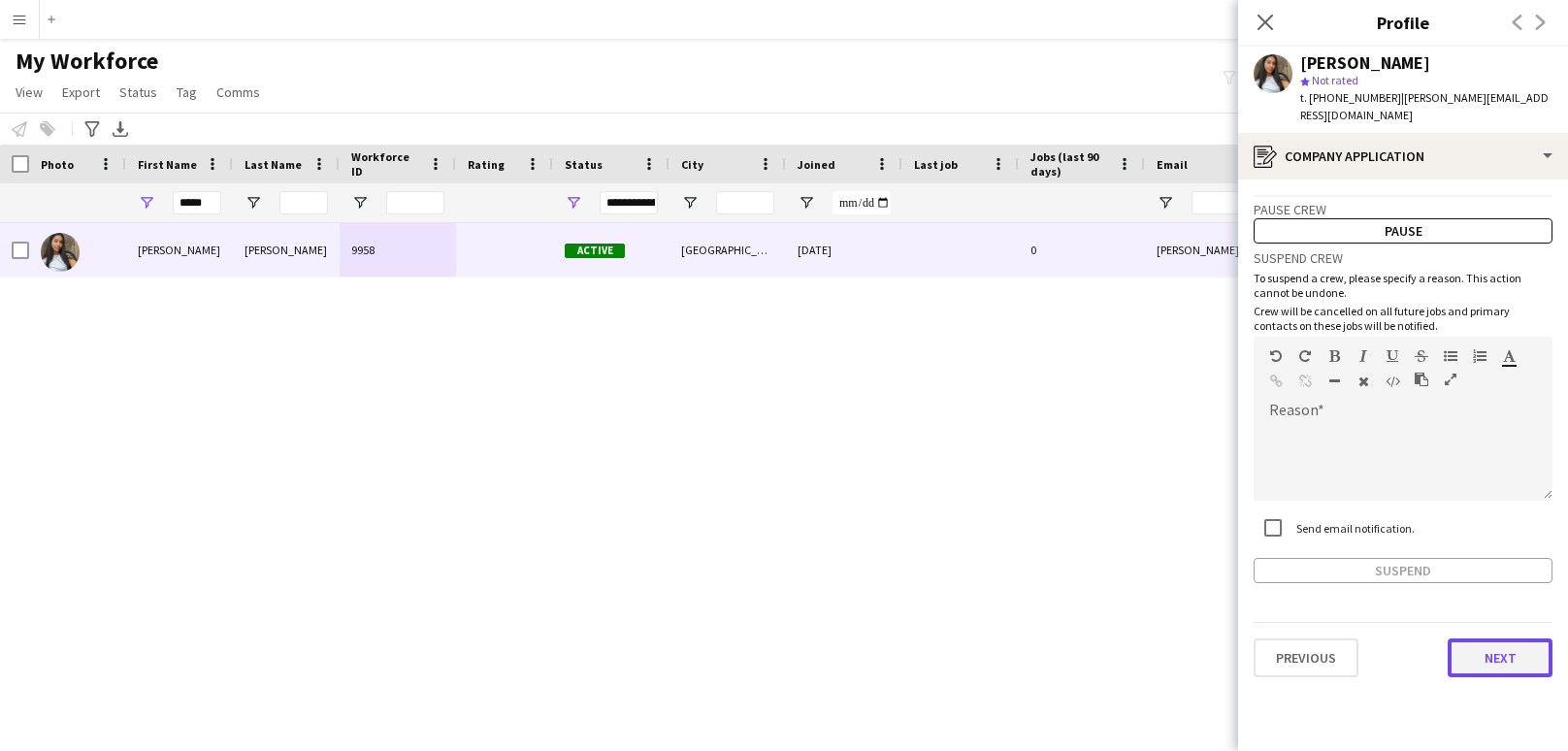
click at [1507, 648] on button "Next" at bounding box center [1500, 657] width 104 height 38
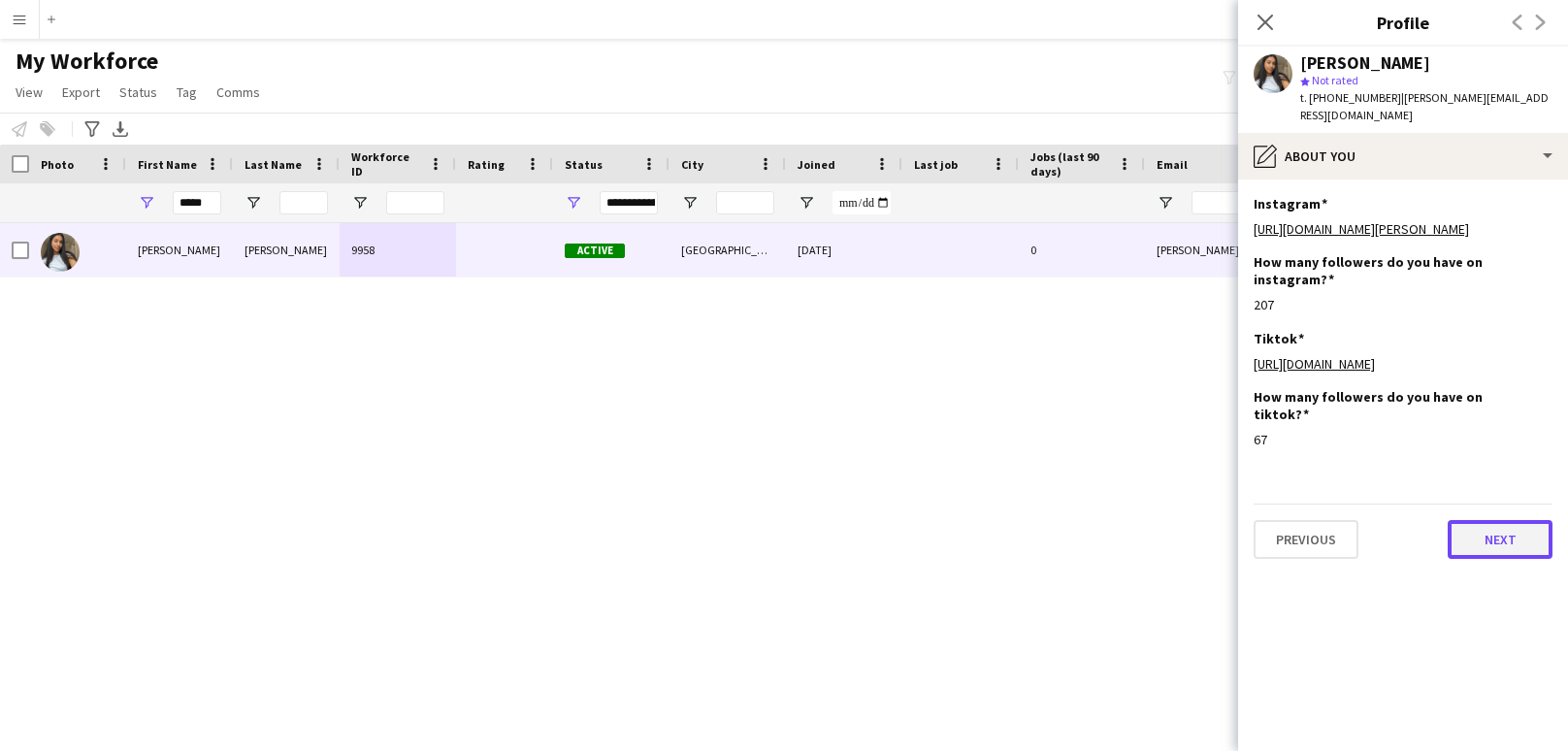
click at [1501, 559] on button "Next" at bounding box center [1500, 539] width 104 height 38
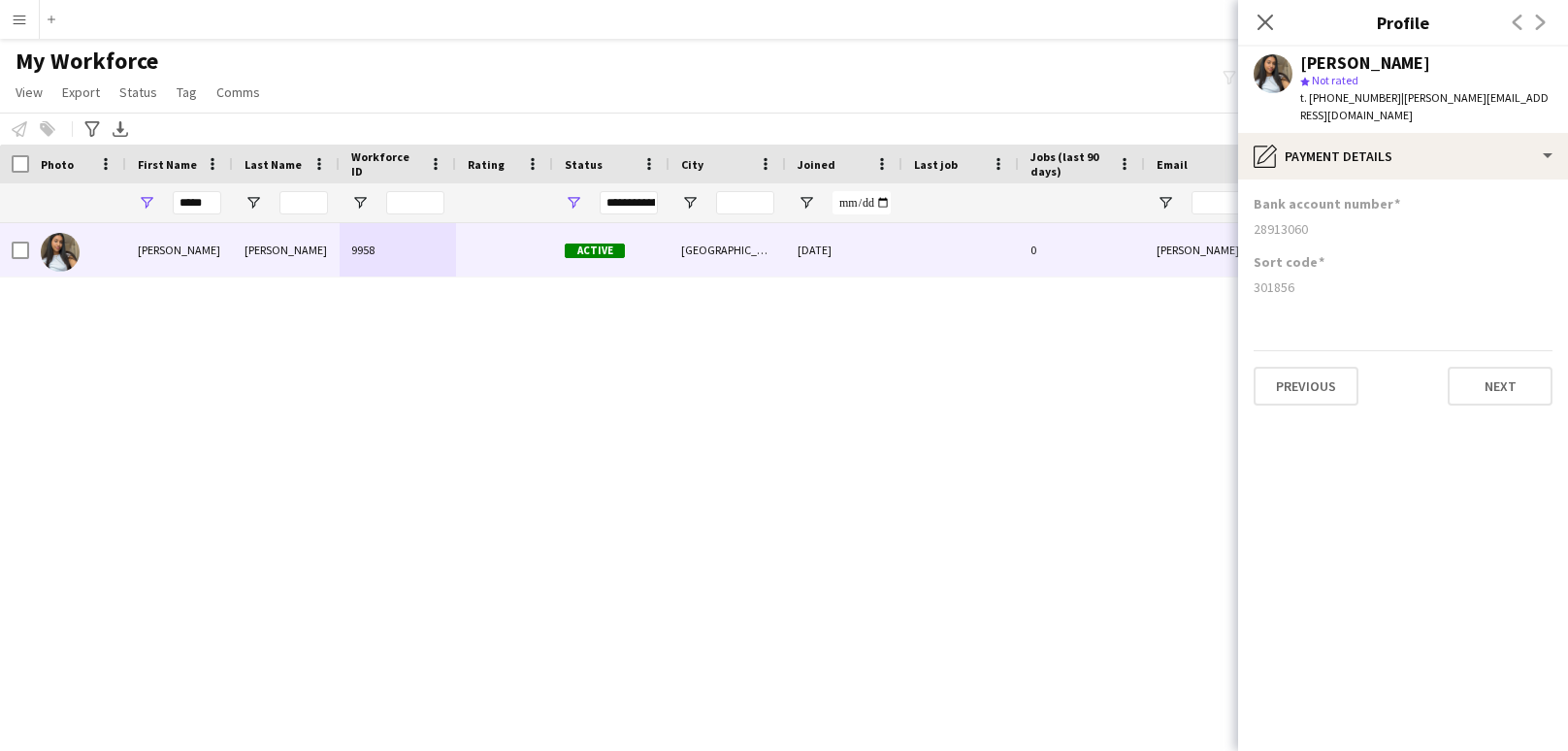
click at [21, 21] on app-icon "Menu" at bounding box center [20, 20] width 16 height 16
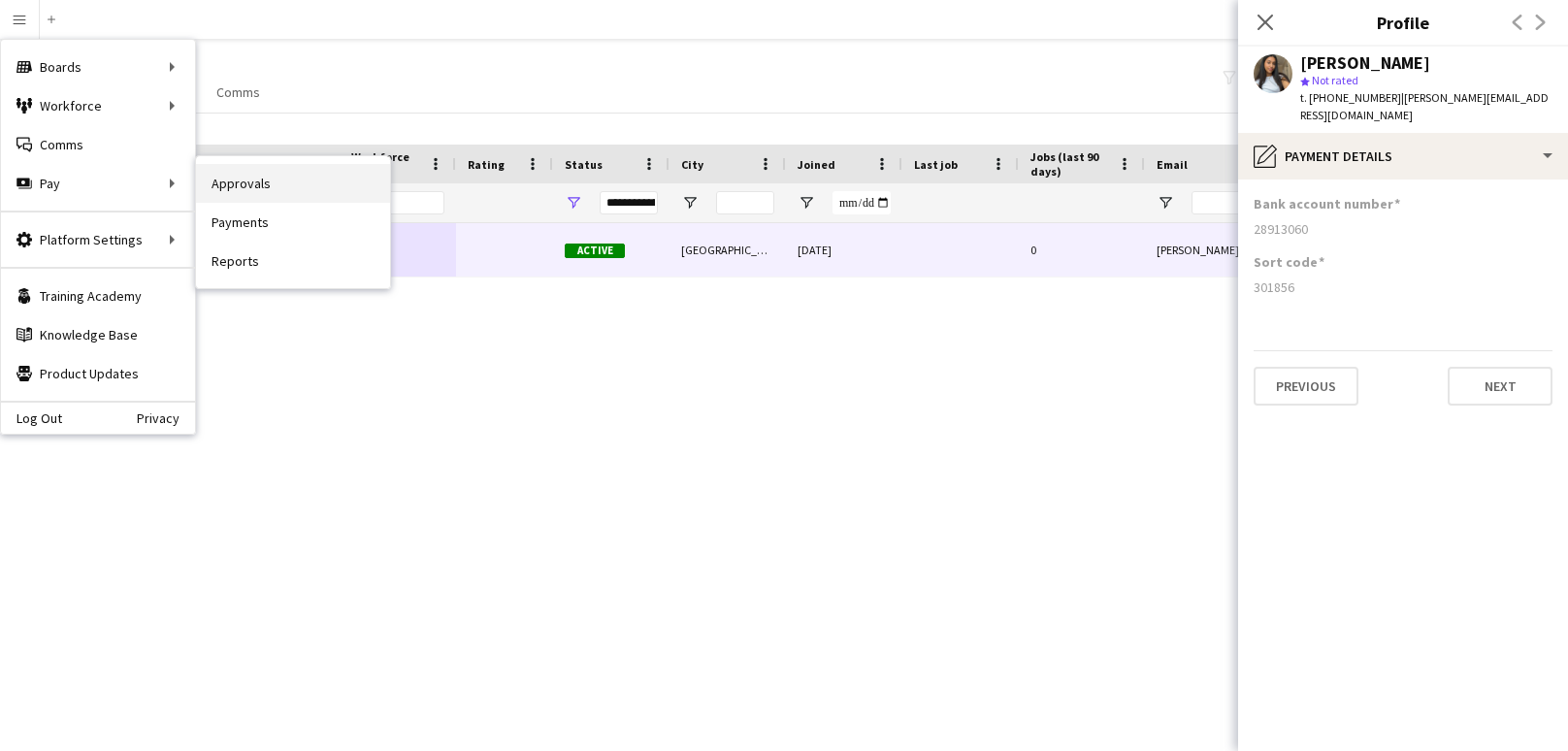
click at [276, 192] on link "Approvals" at bounding box center [293, 182] width 194 height 38
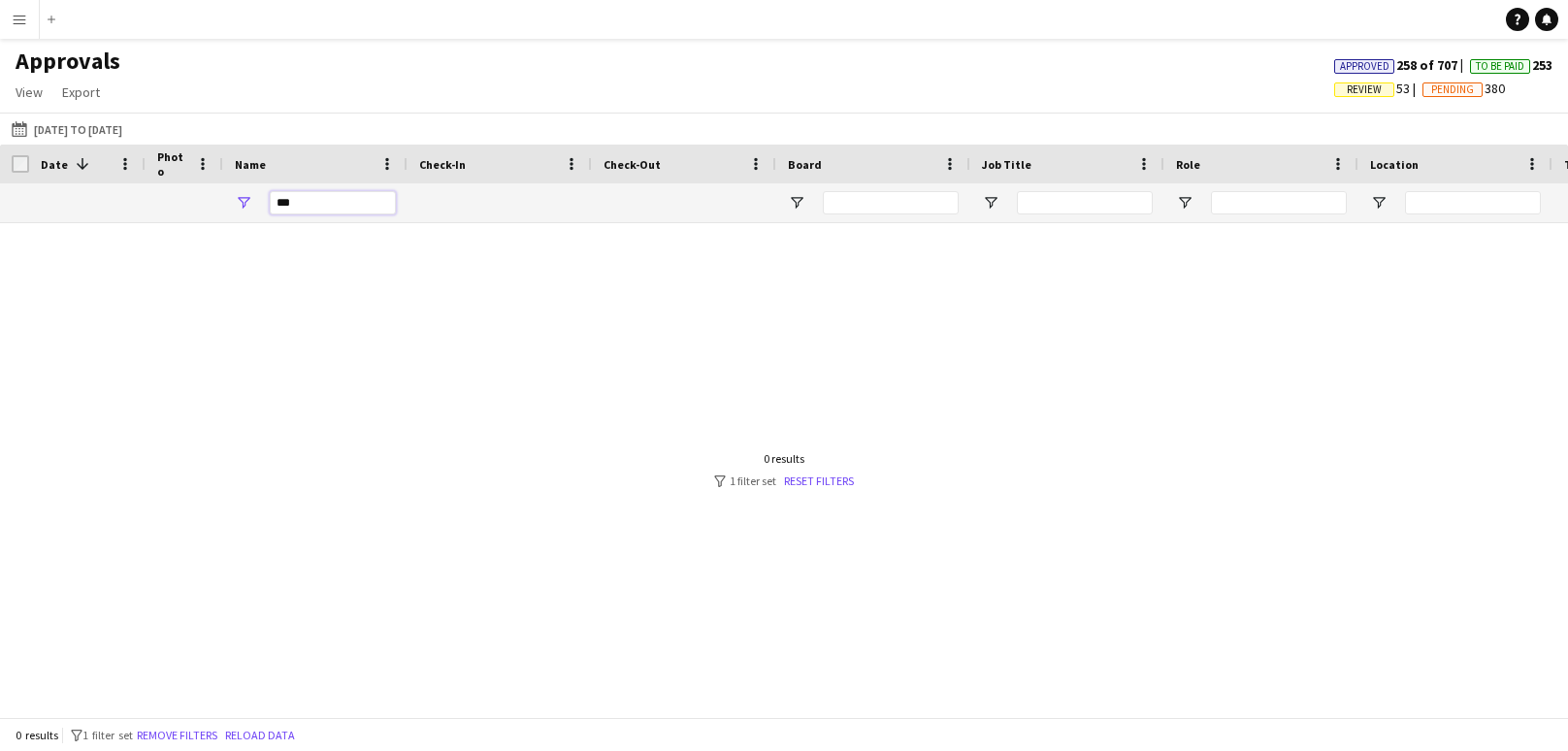
click at [292, 203] on input "***" at bounding box center [333, 203] width 126 height 24
type input "*"
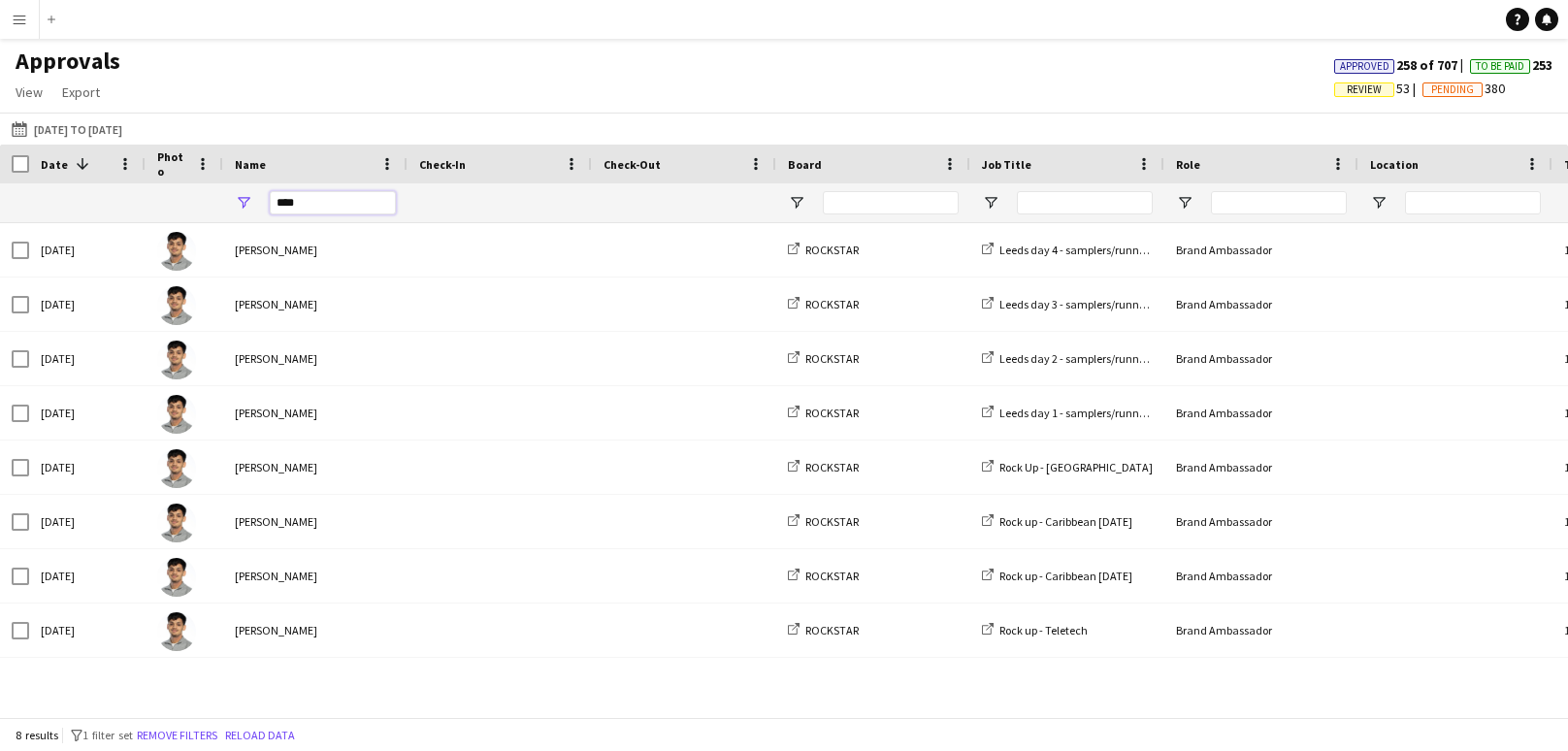
type input "****"
click at [21, 25] on app-icon "Menu" at bounding box center [20, 20] width 16 height 16
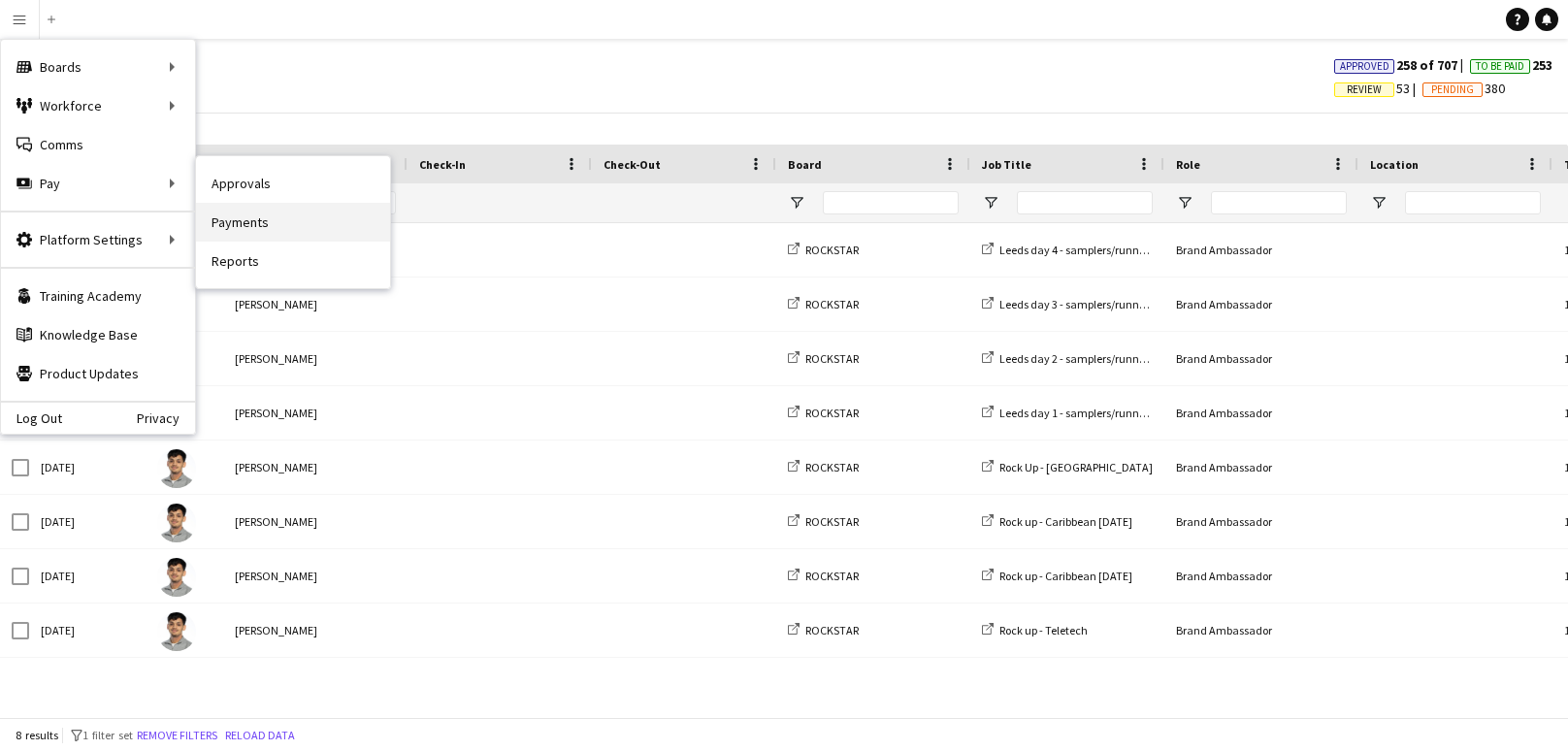
click at [236, 224] on link "Payments" at bounding box center [293, 222] width 194 height 38
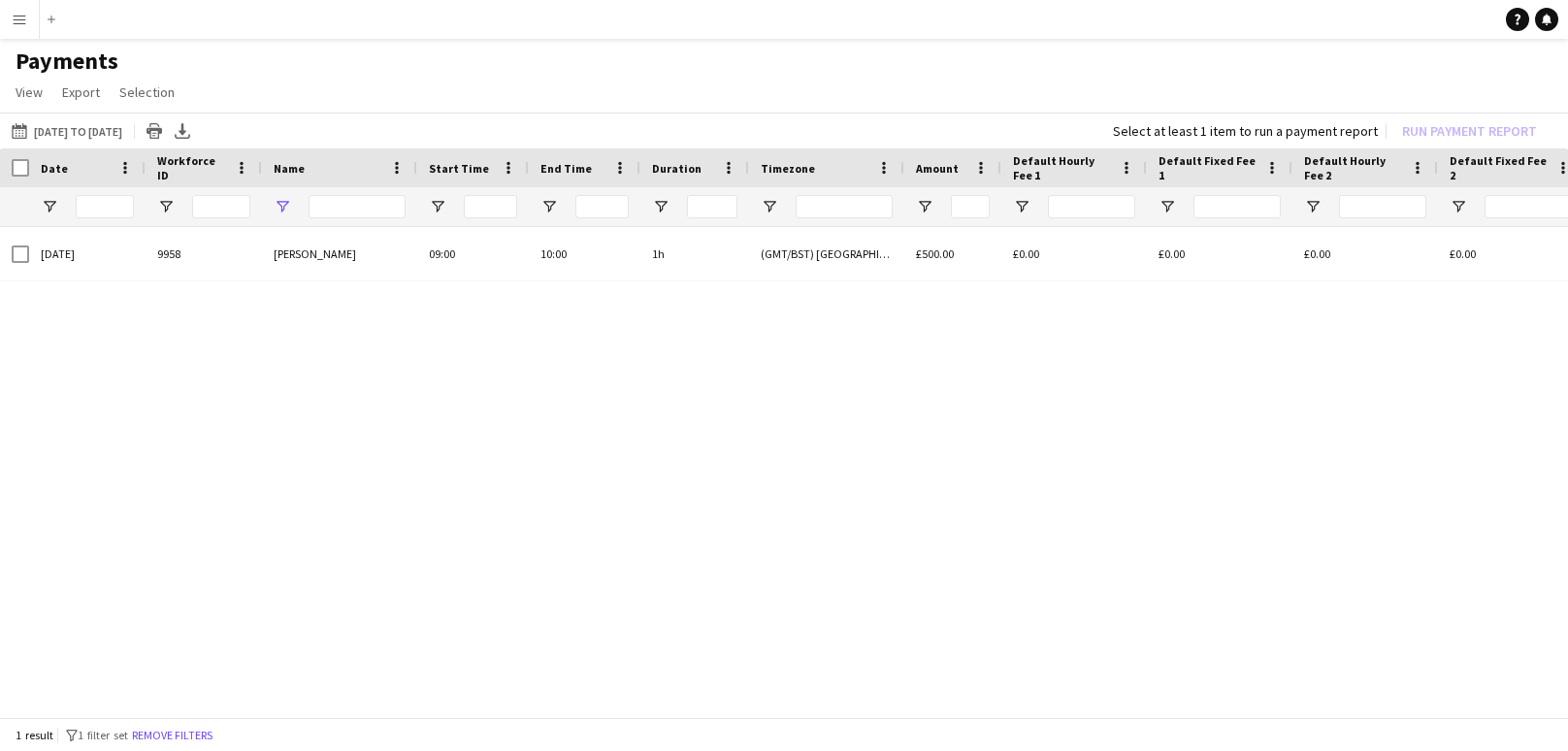
type input "***"
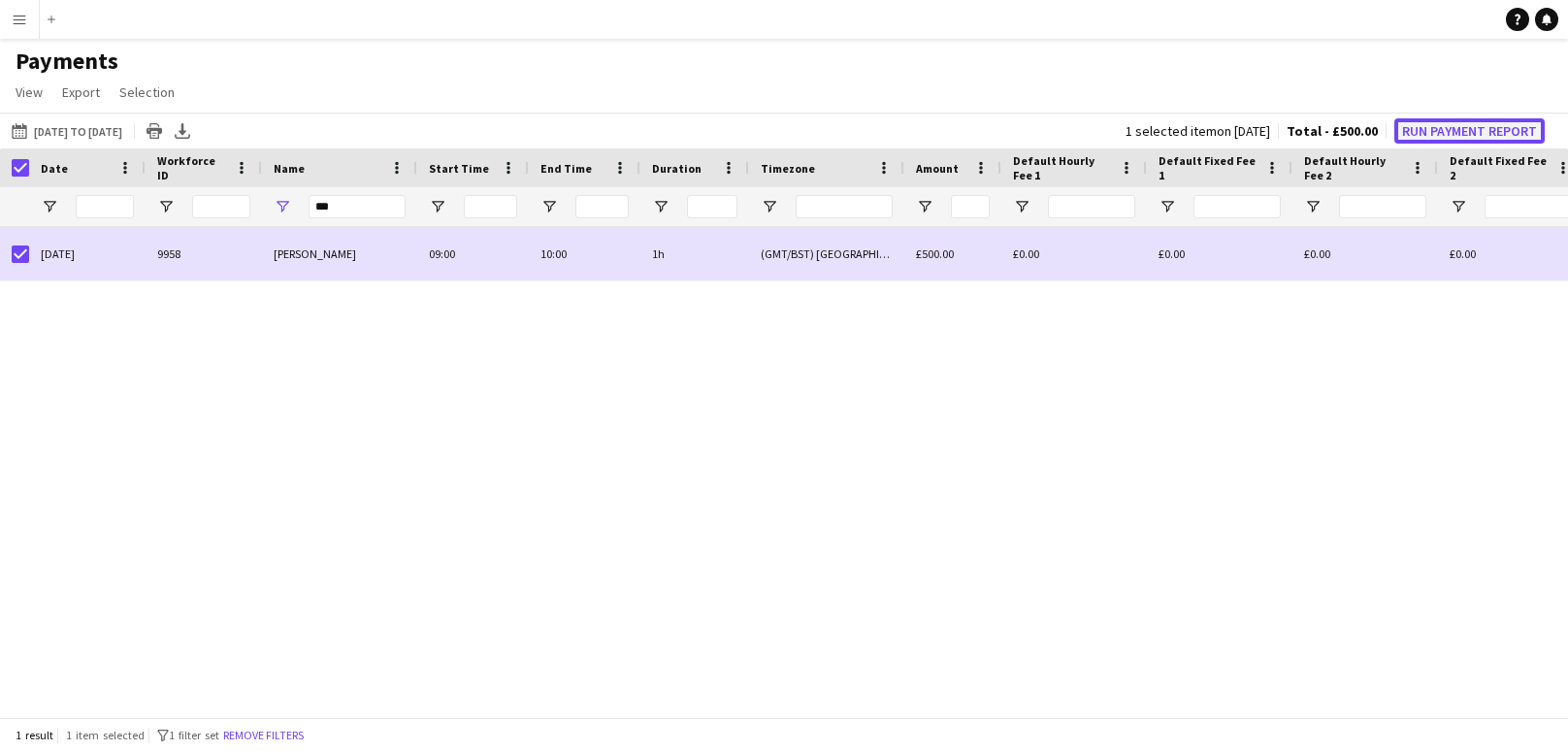
click at [1473, 133] on button "Run Payment Report" at bounding box center [1469, 131] width 151 height 26
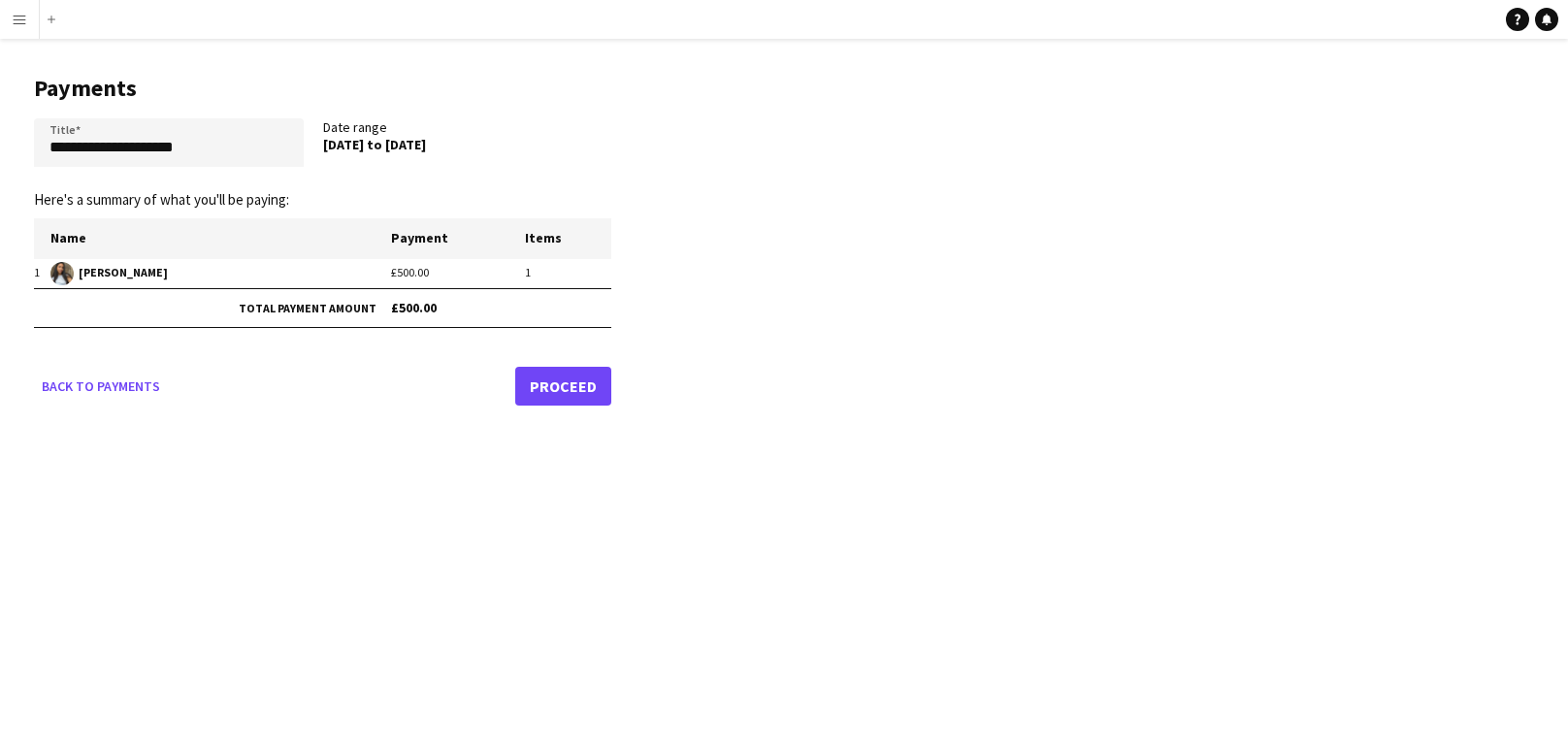
click at [567, 388] on link "Proceed" at bounding box center [563, 385] width 96 height 38
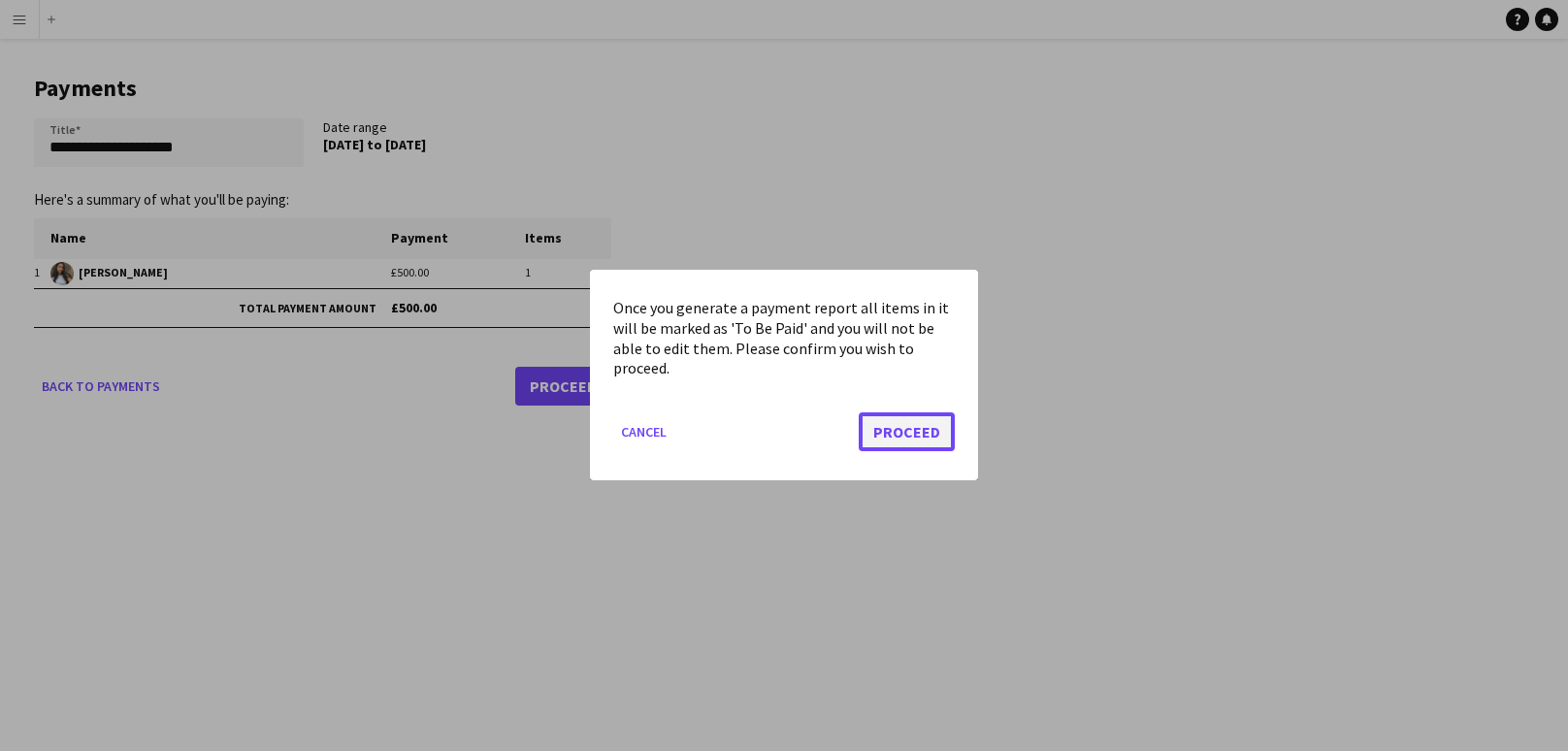
click at [926, 430] on button "Proceed" at bounding box center [906, 432] width 96 height 38
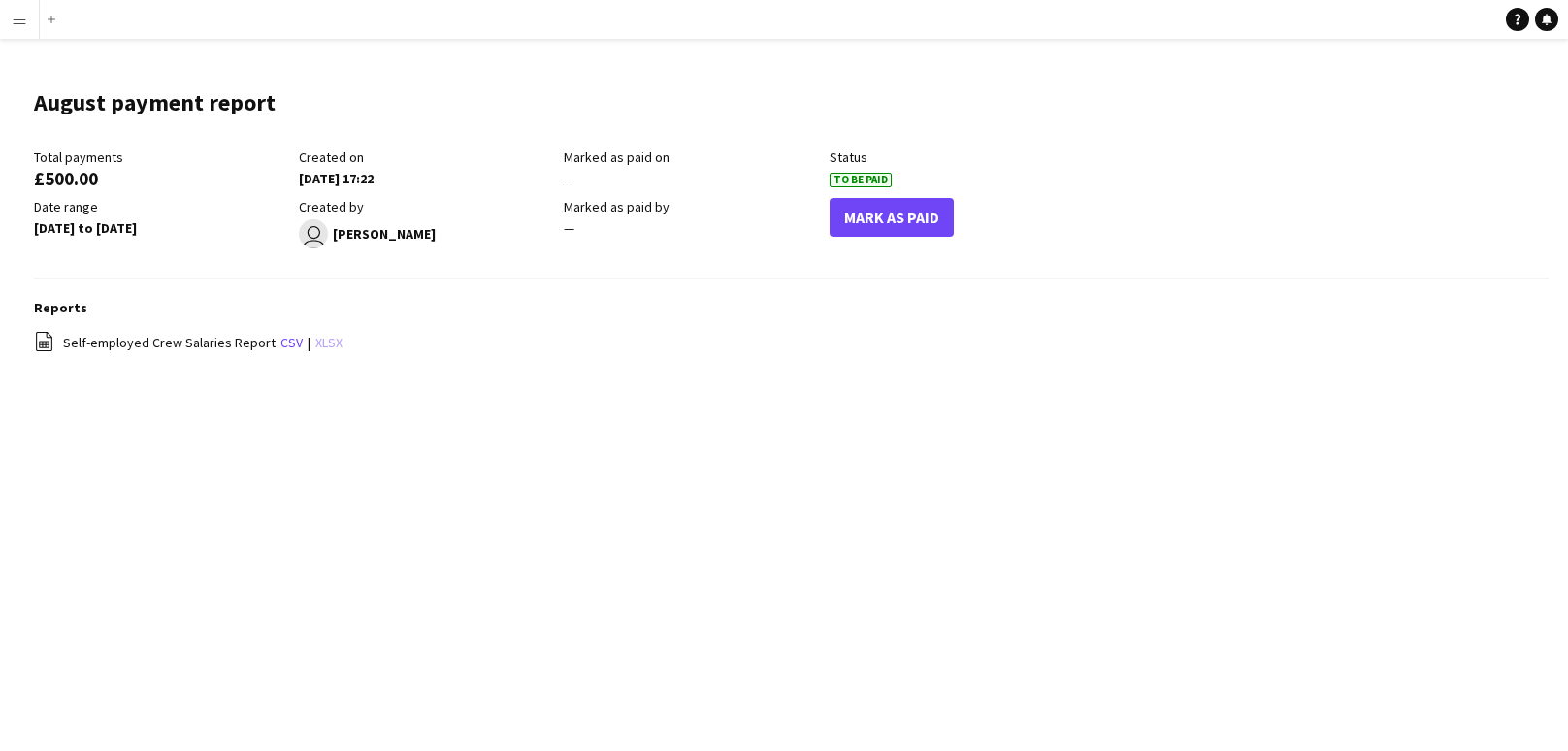
click at [320, 347] on link "xlsx" at bounding box center [329, 343] width 28 height 18
click at [901, 223] on button "Mark As Paid" at bounding box center [892, 217] width 124 height 38
